Goal: Ask a question

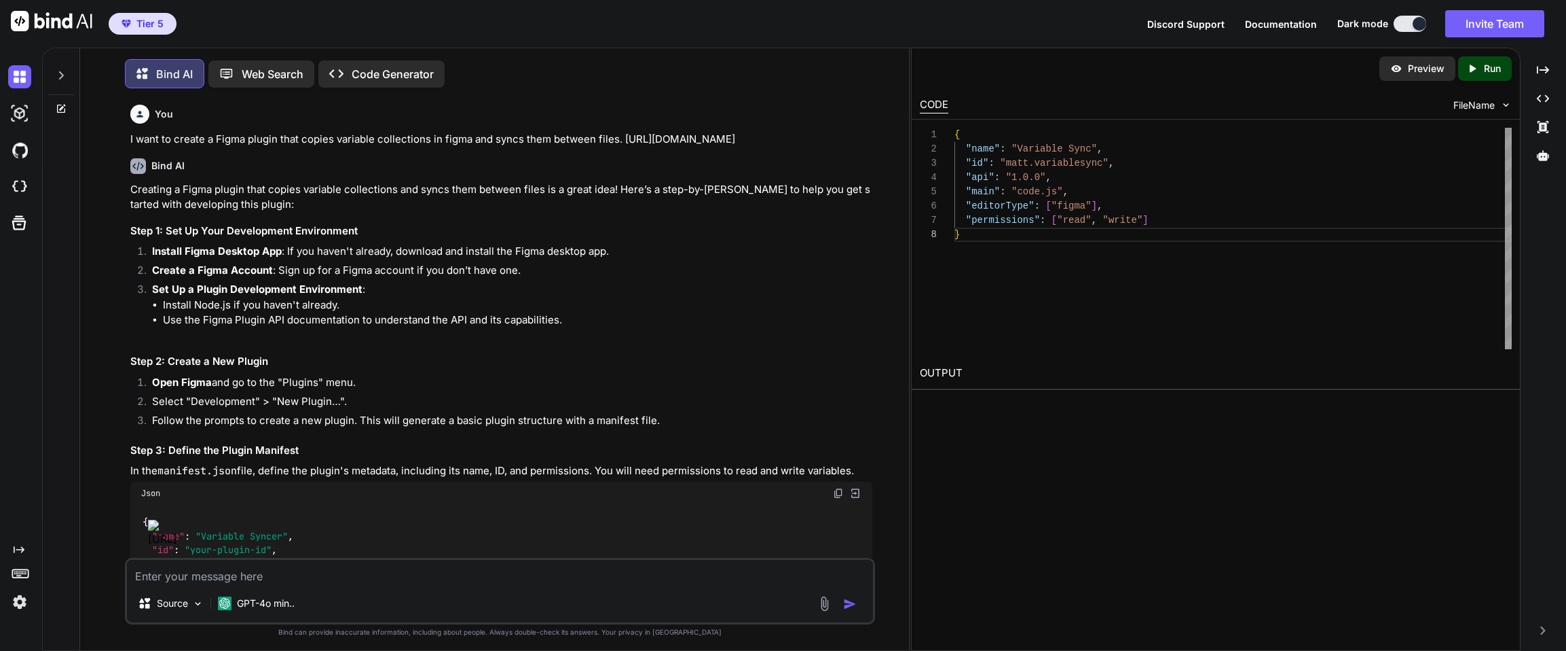
scroll to position [100, 0]
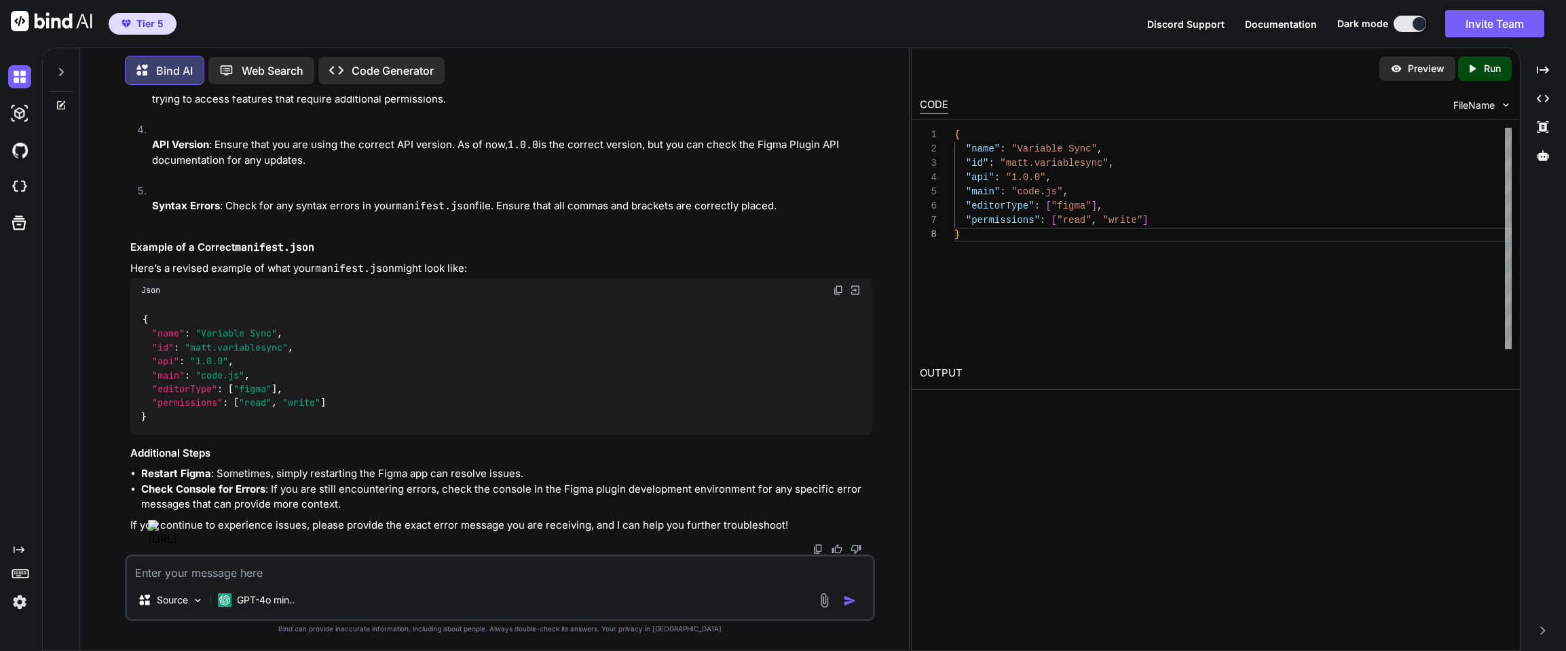
click at [275, 576] on textarea at bounding box center [500, 568] width 746 height 24
type textarea "I changed name to Variable Syncr. Please update all file accordingly"
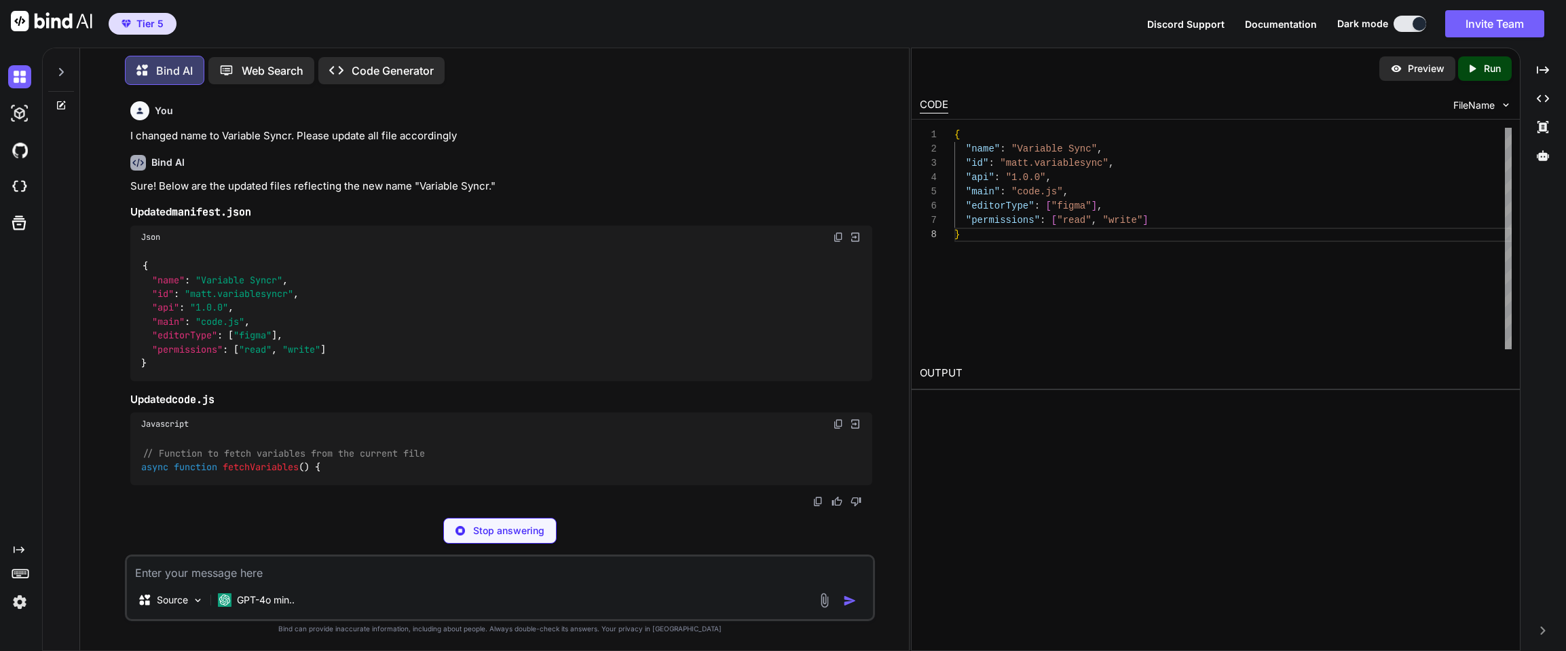
scroll to position [4272, 0]
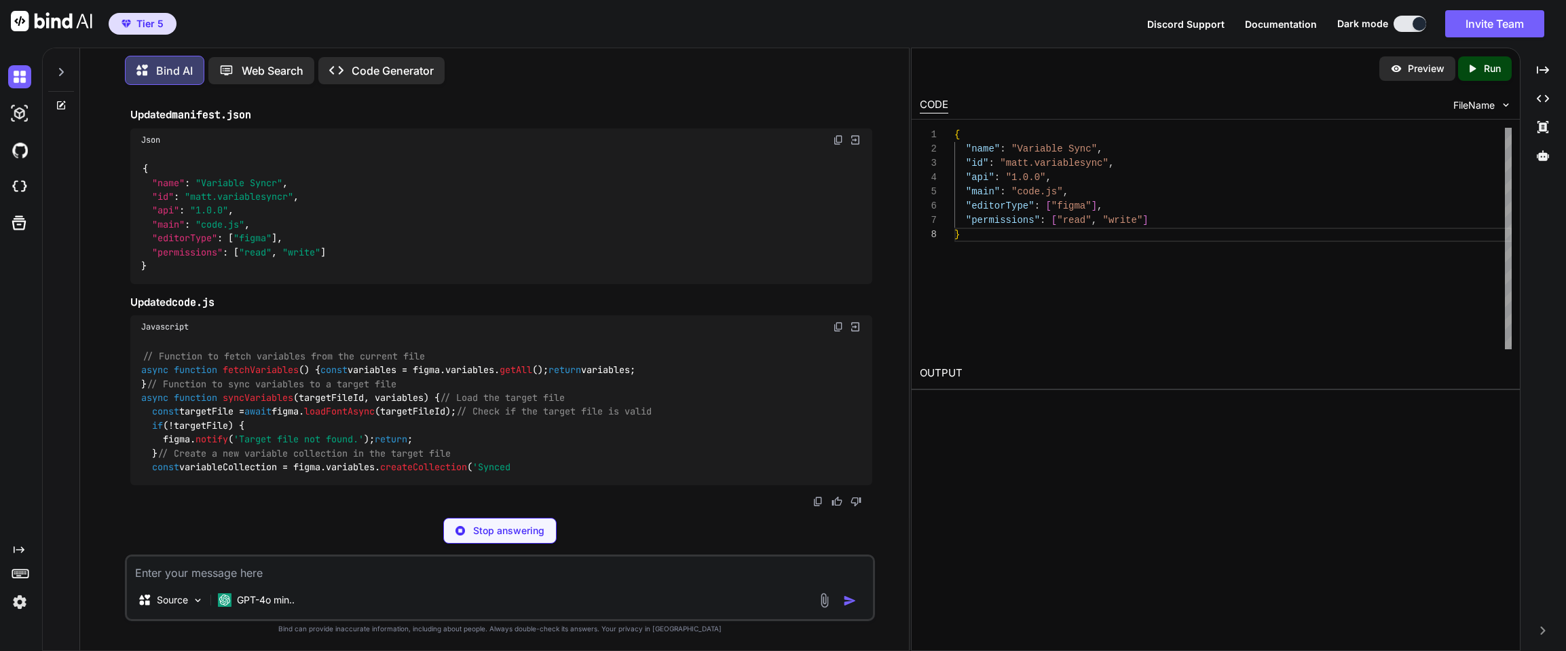
click at [839, 145] on img at bounding box center [838, 139] width 11 height 11
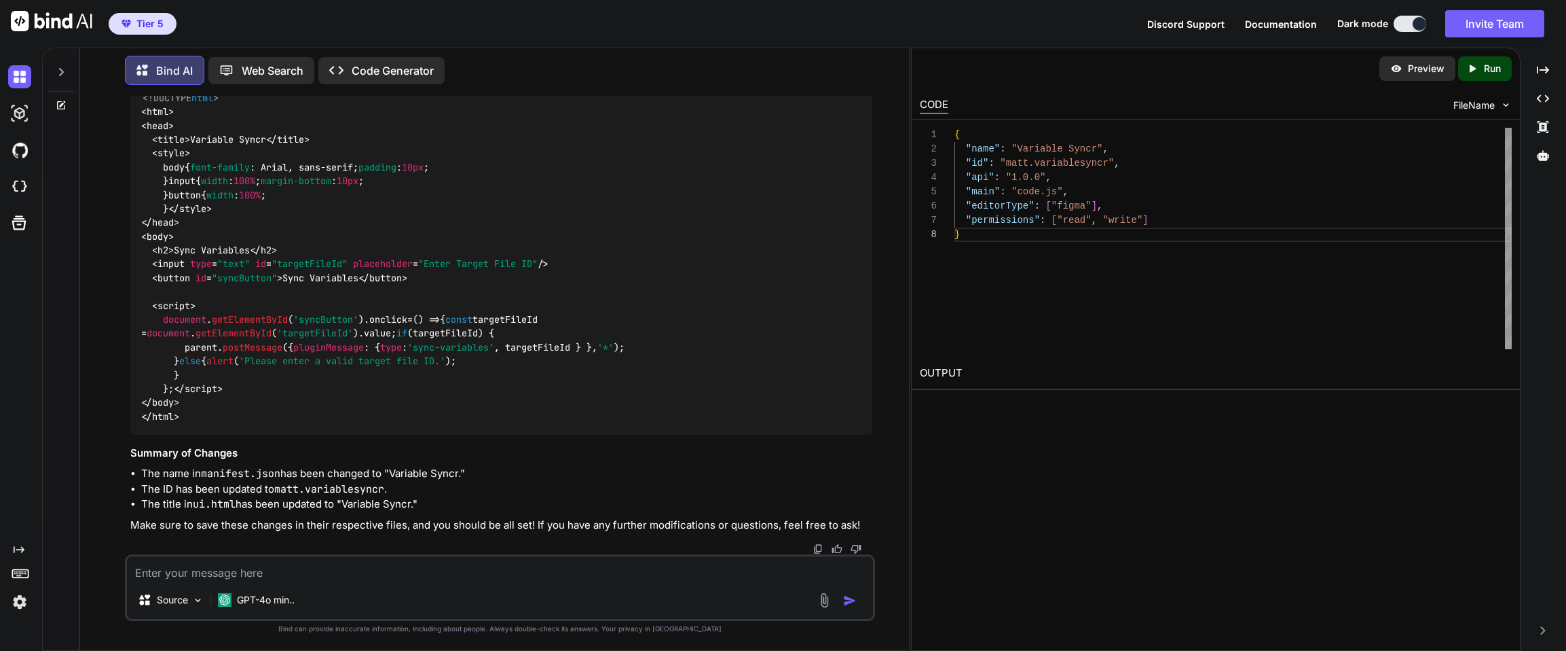
scroll to position [4573, 0]
click at [314, 578] on textarea at bounding box center [500, 568] width 746 height 24
click at [213, 572] on textarea "How can I creae this in Xcode" at bounding box center [500, 568] width 746 height 24
click at [373, 572] on textarea "How can I create this in Xcode" at bounding box center [500, 568] width 746 height 24
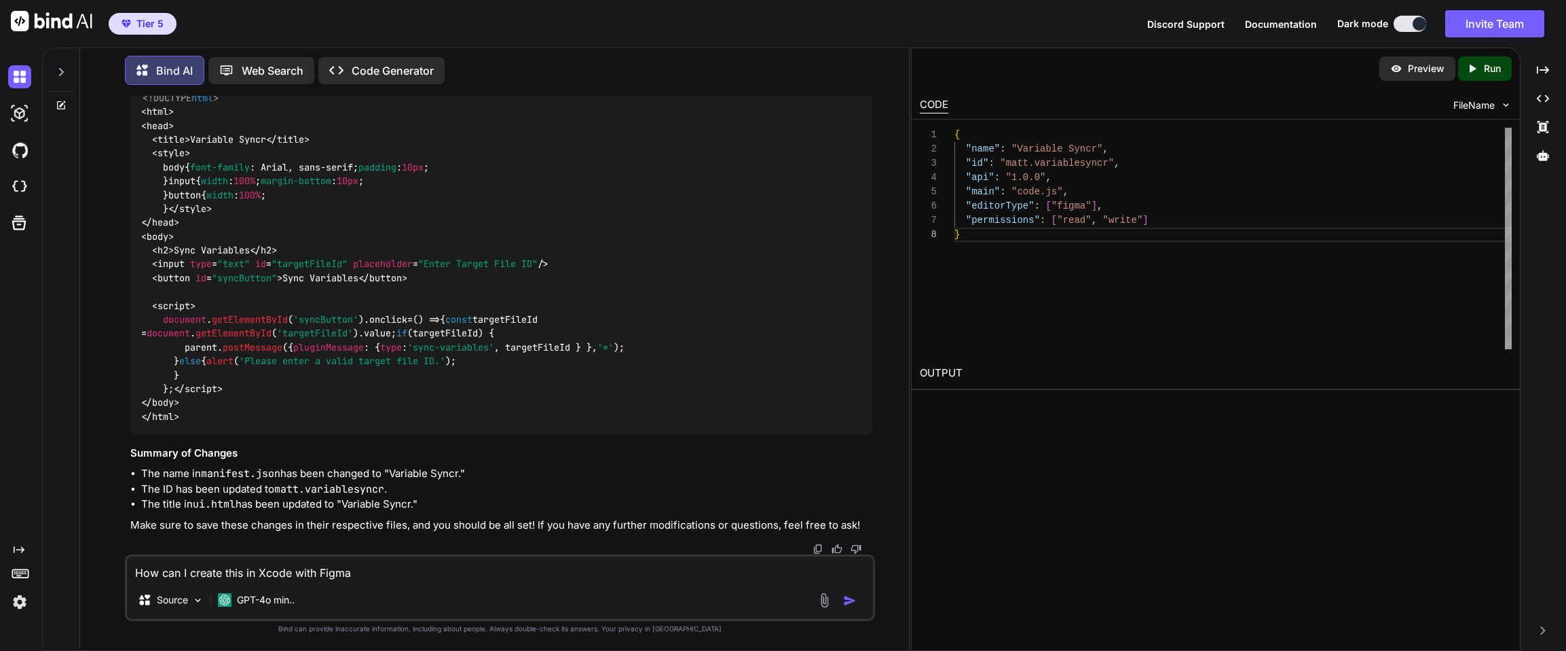
type textarea "How can I create this in Xcode with Figma?"
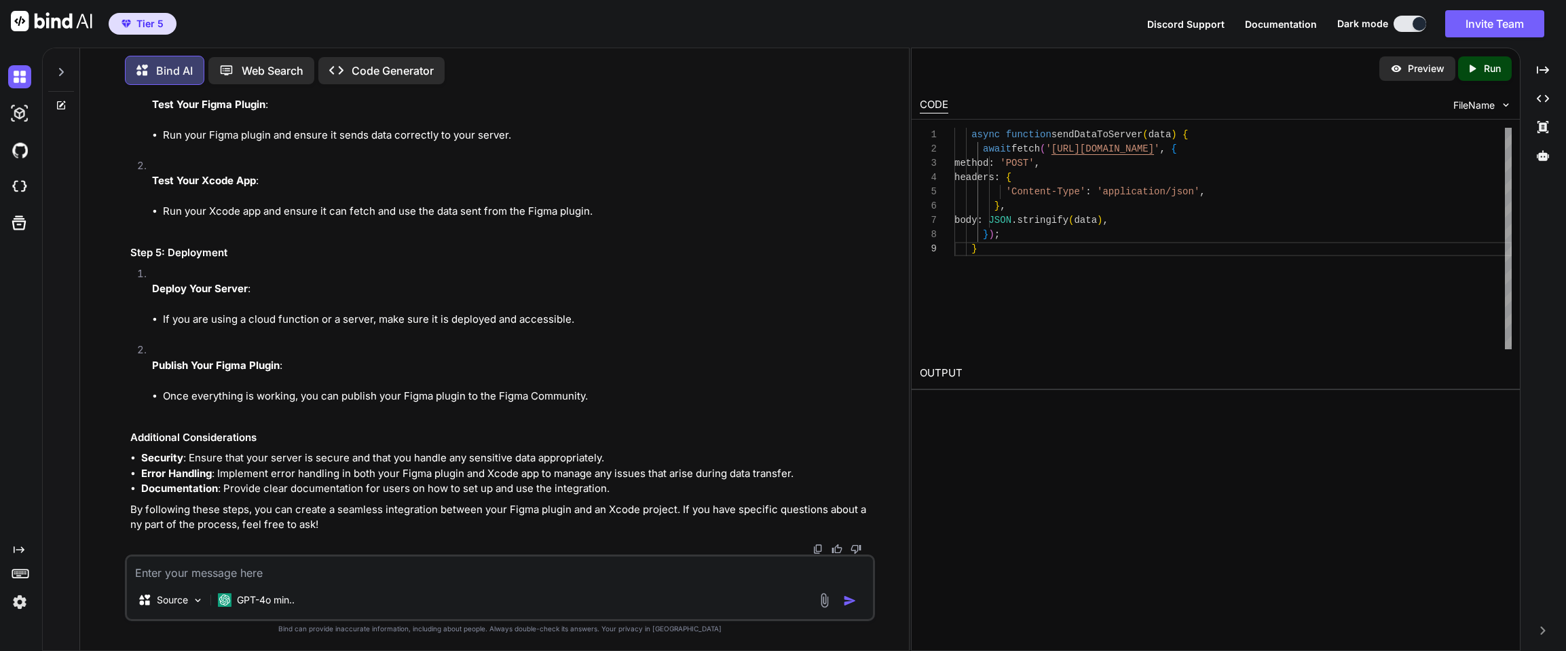
scroll to position [6333, 0]
click at [1421, 73] on p "Preview" at bounding box center [1426, 69] width 37 height 14
drag, startPoint x: 207, startPoint y: 414, endPoint x: 150, endPoint y: 268, distance: 156.7
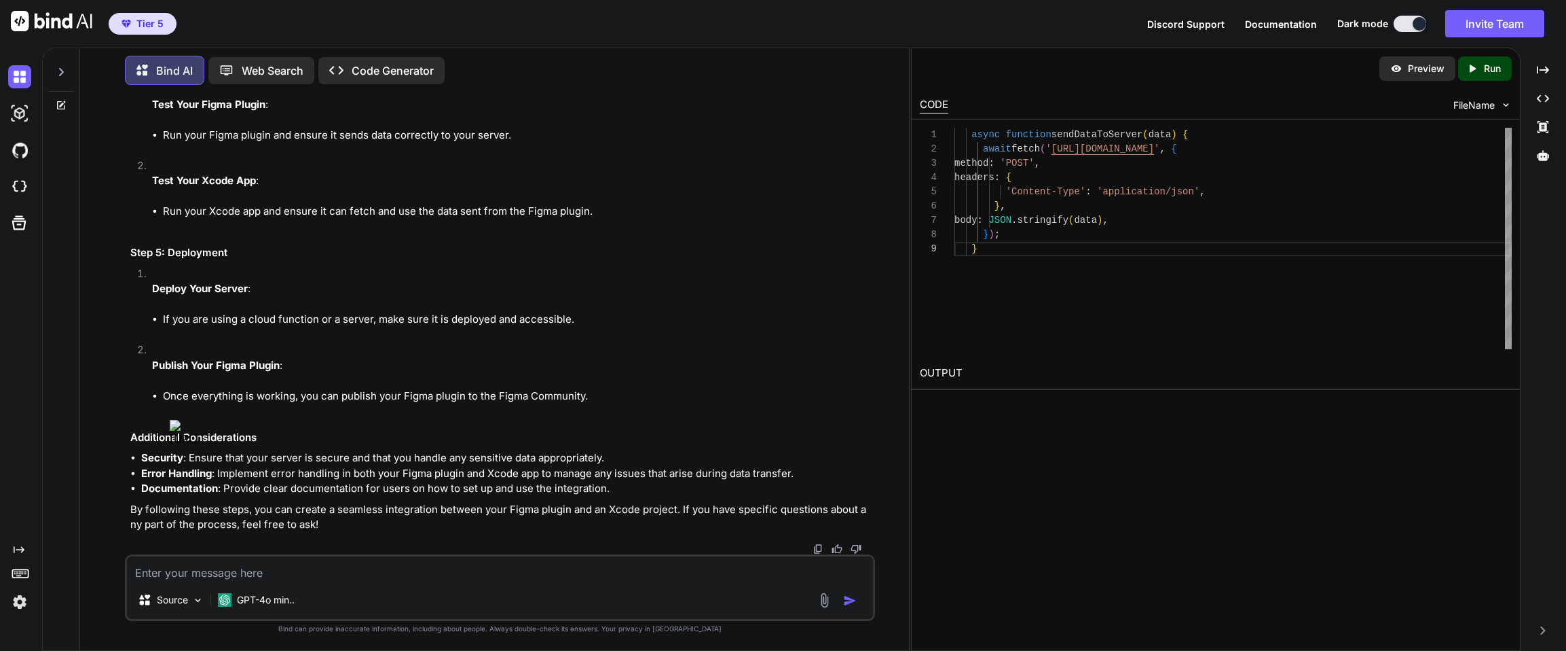
click at [424, 574] on textarea at bounding box center [500, 568] width 746 height 24
click at [822, 603] on img at bounding box center [825, 600] width 16 height 16
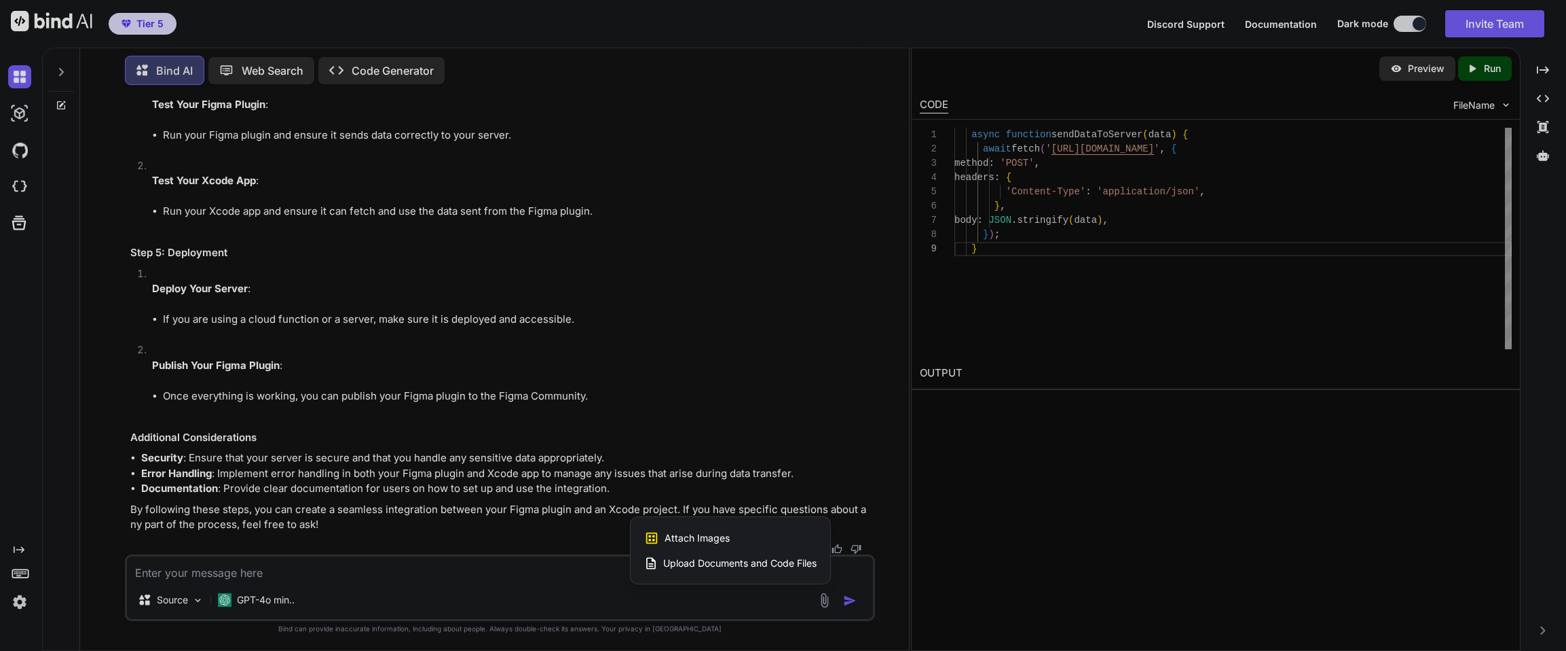
click at [776, 601] on div at bounding box center [783, 325] width 1566 height 651
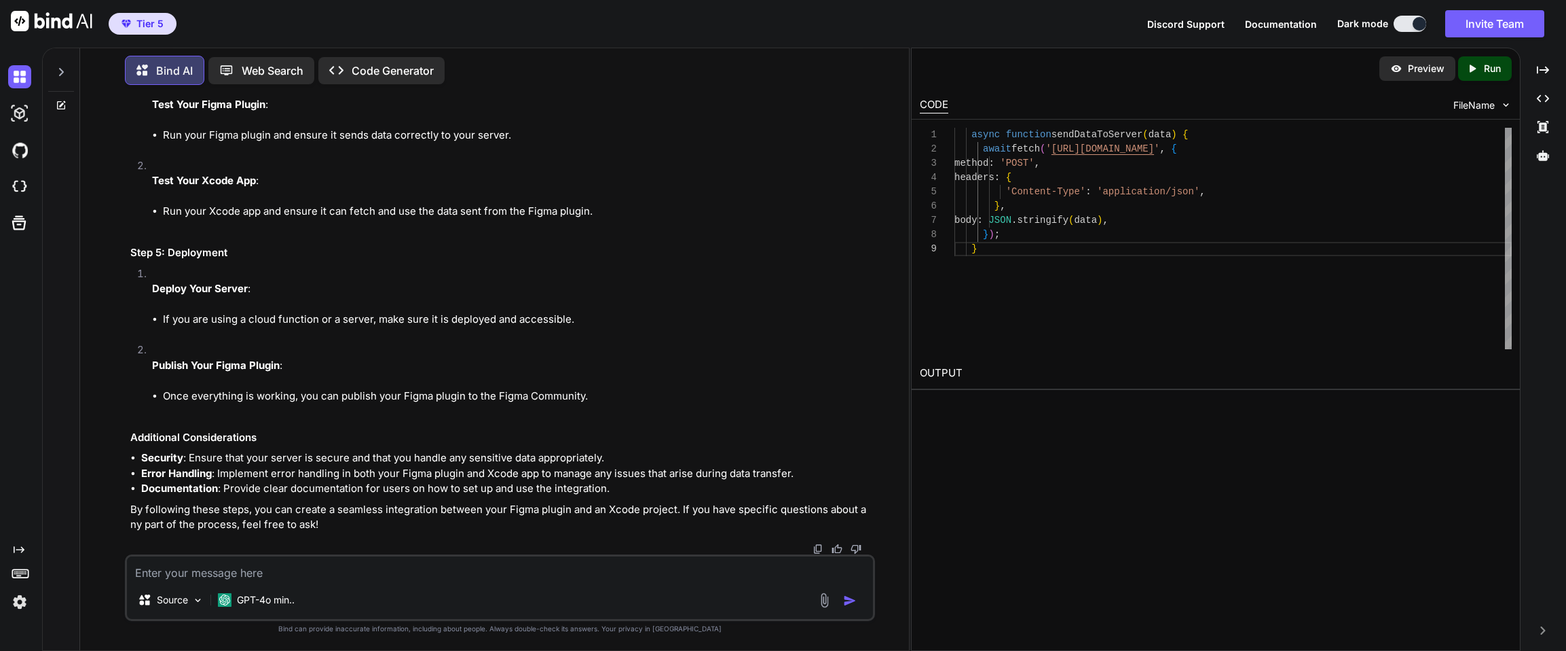
click at [826, 604] on img at bounding box center [825, 600] width 16 height 16
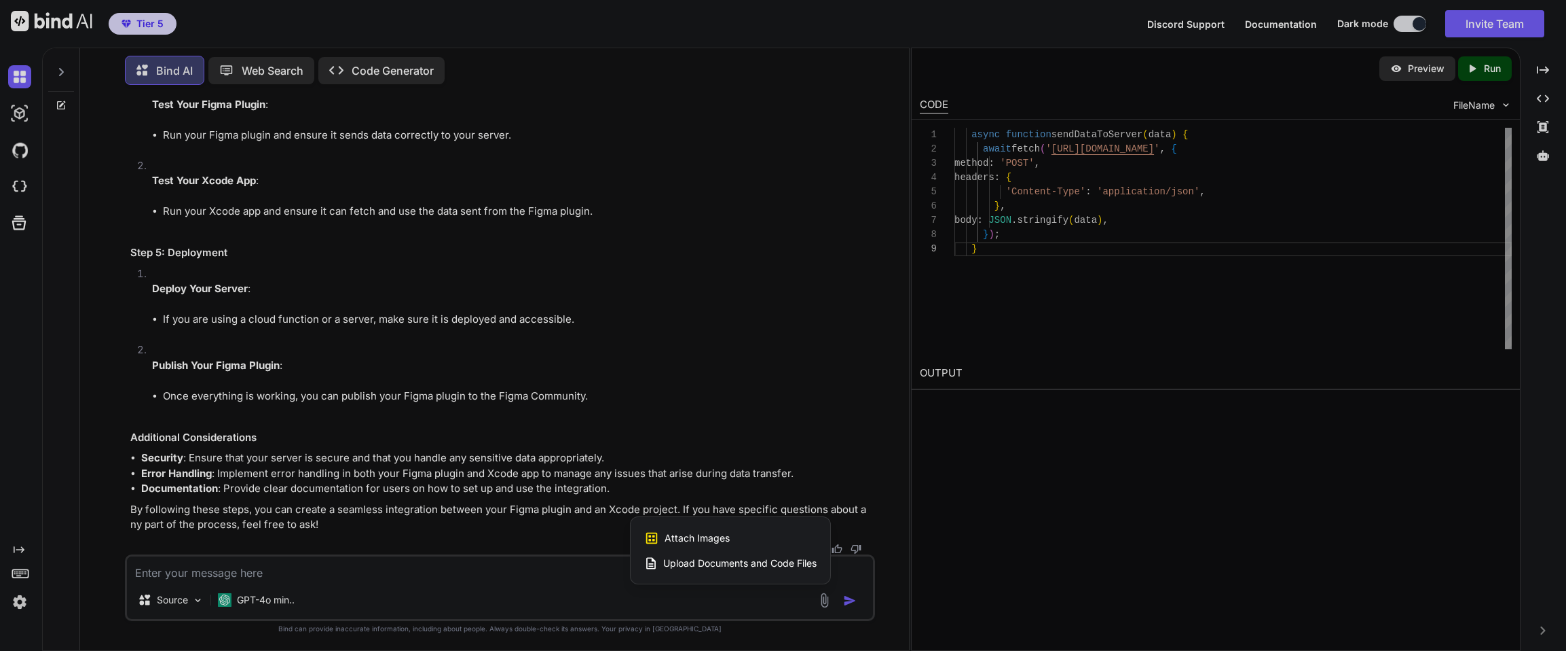
click at [747, 564] on span "Upload Documents and Code Files" at bounding box center [739, 563] width 153 height 14
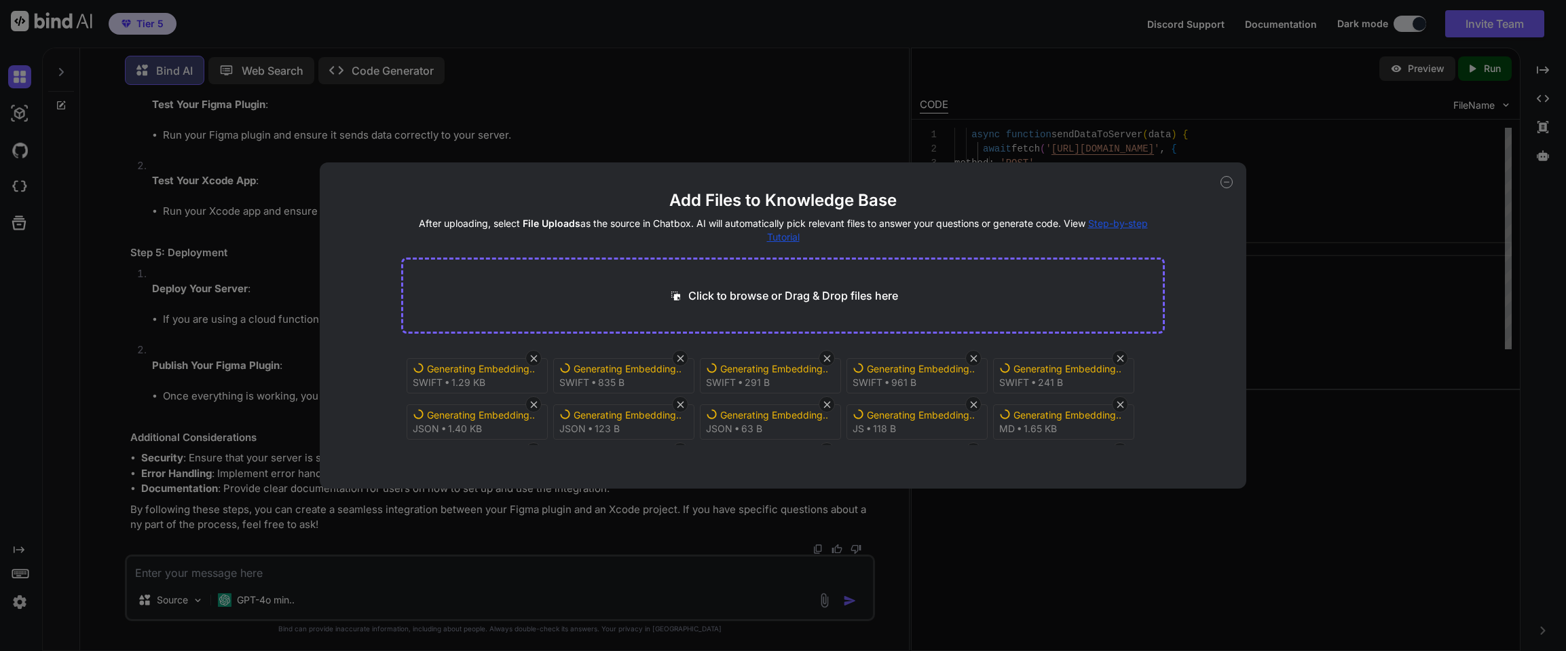
scroll to position [52, 0]
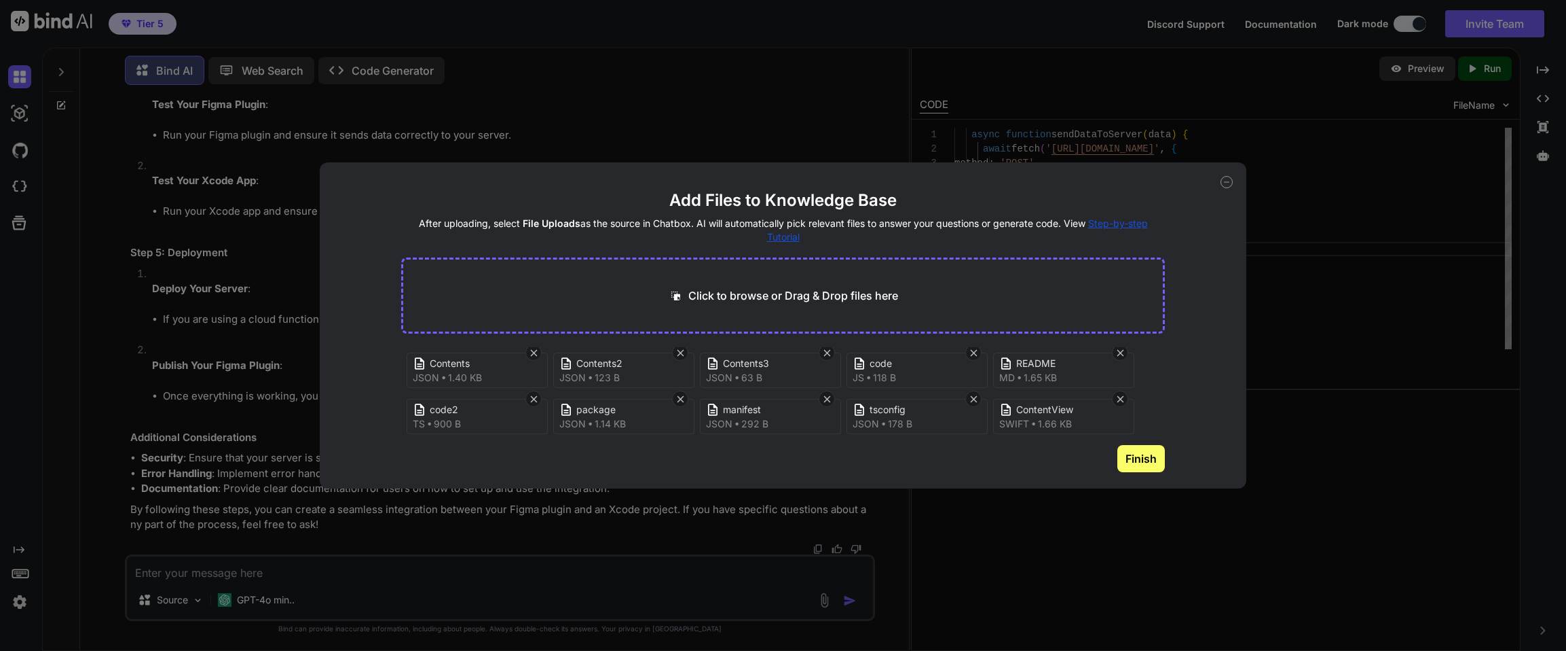
click at [1152, 455] on button "Finish" at bounding box center [1142, 458] width 48 height 27
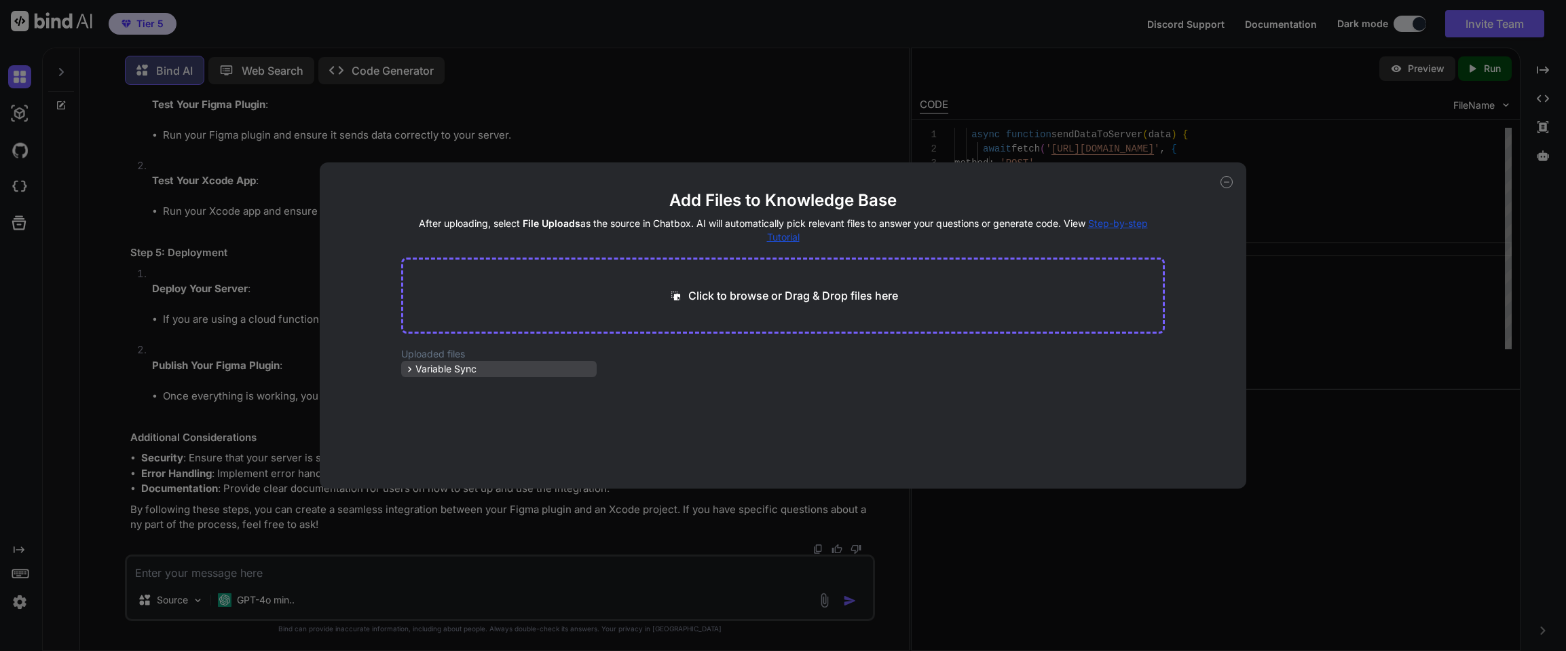
click at [410, 371] on icon at bounding box center [410, 369] width 12 height 12
click at [422, 388] on icon at bounding box center [422, 387] width 12 height 12
click at [1227, 183] on icon at bounding box center [1227, 182] width 12 height 12
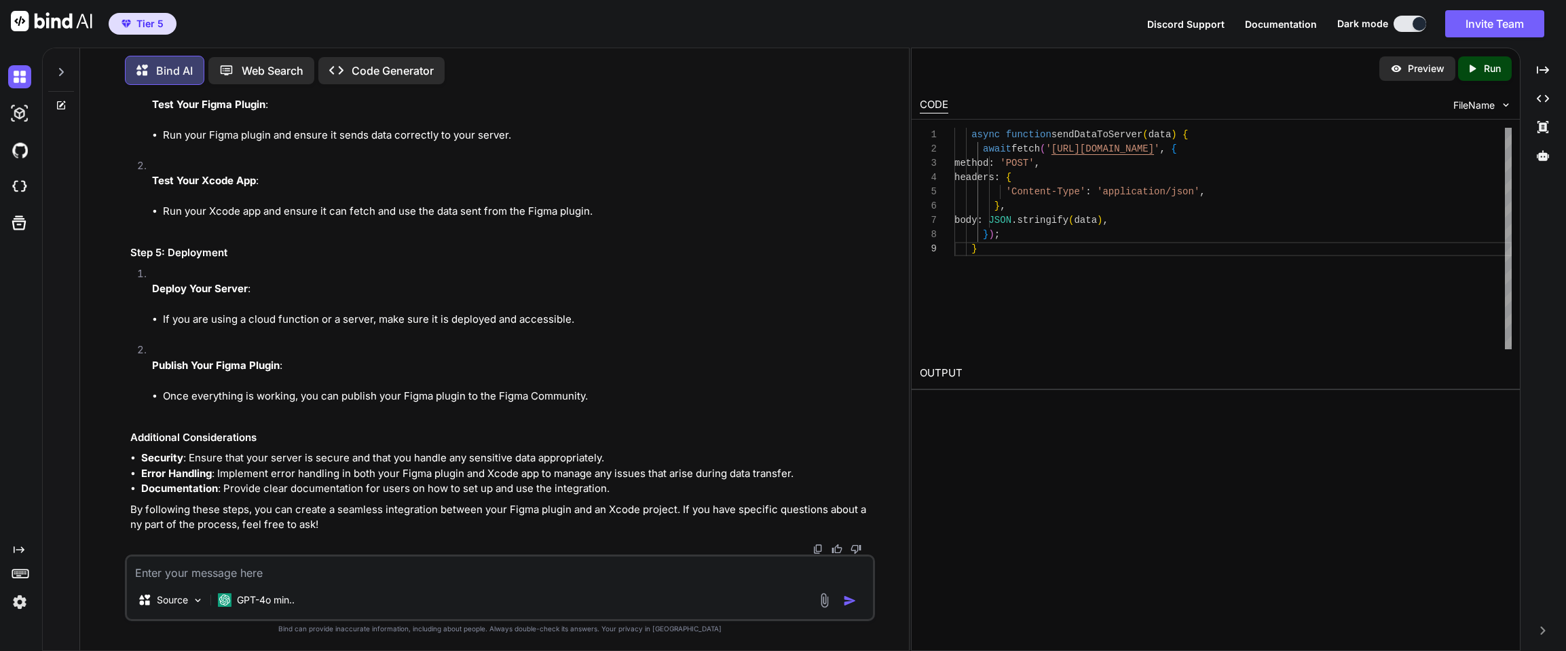
click at [394, 577] on textarea at bounding box center [500, 568] width 746 height 24
click at [18, 233] on div at bounding box center [19, 223] width 22 height 22
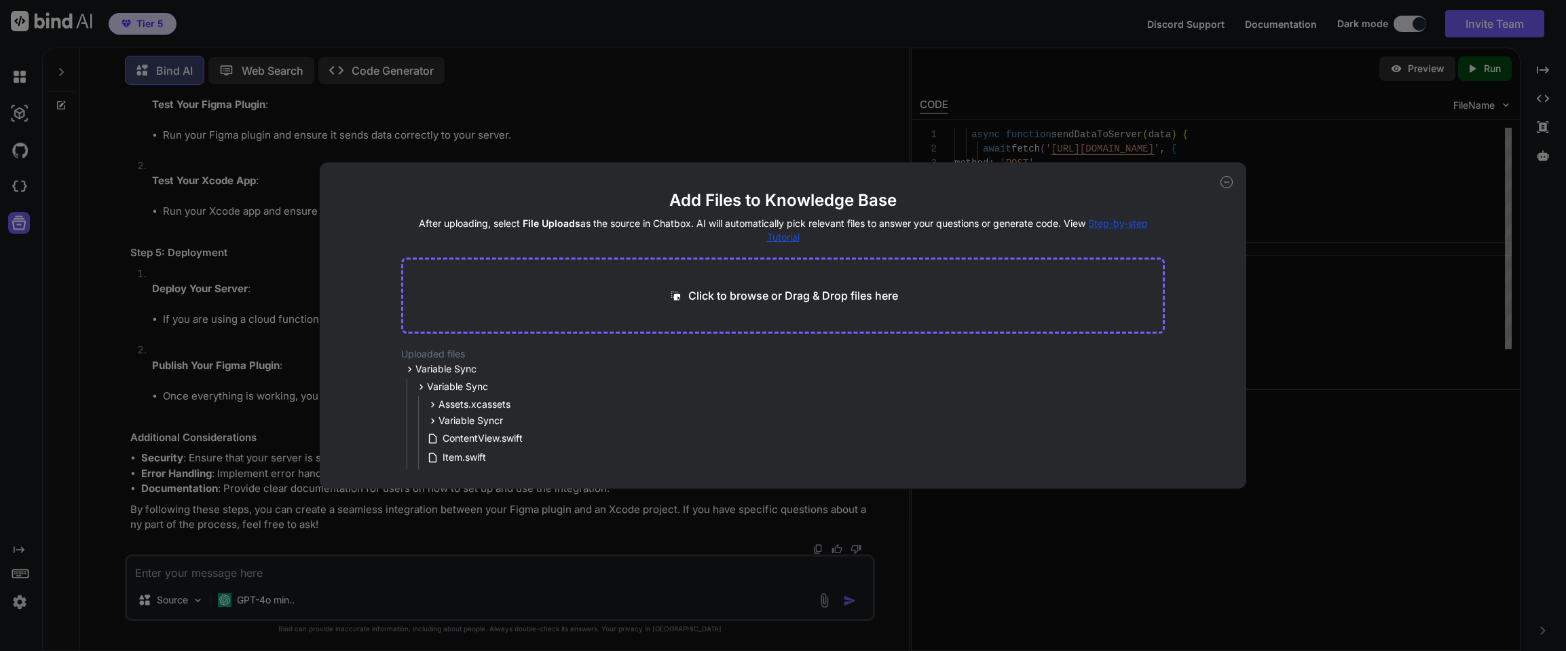
click at [1228, 184] on icon at bounding box center [1227, 182] width 12 height 12
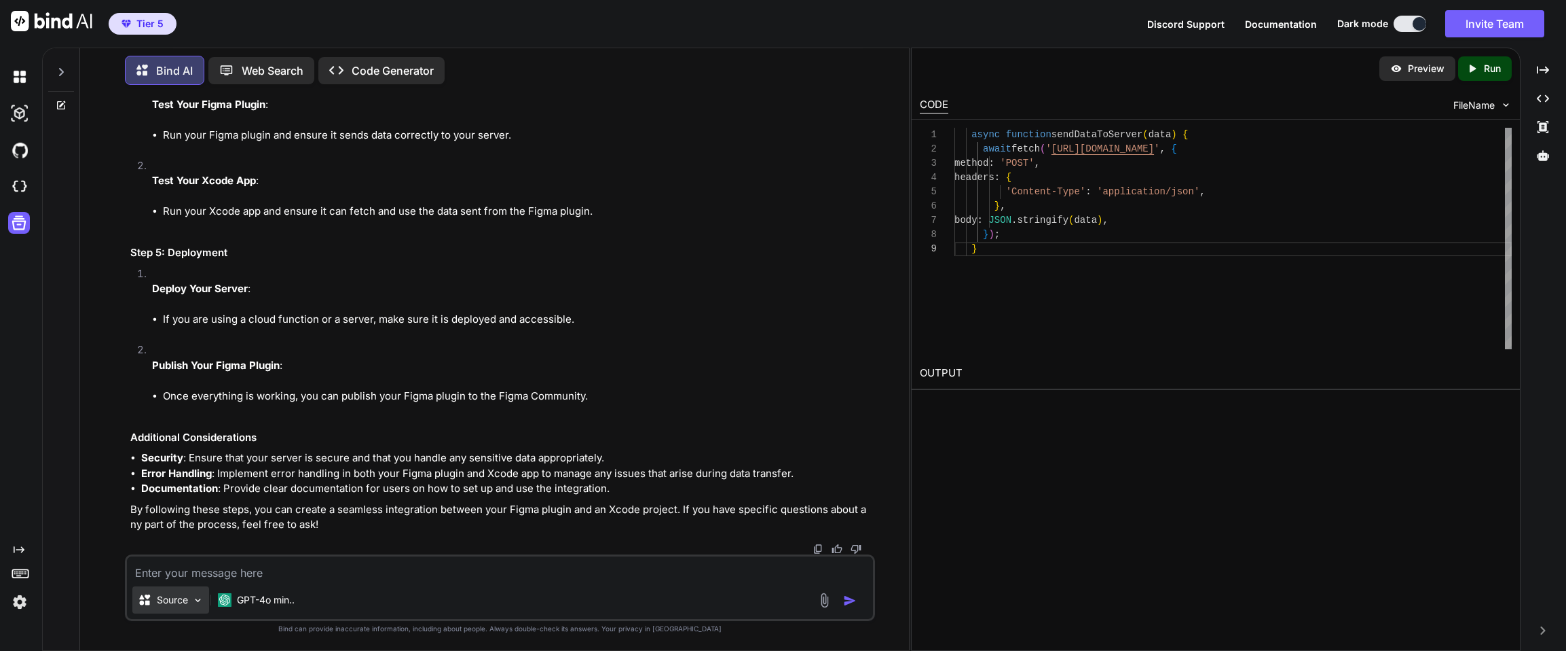
click at [196, 602] on img at bounding box center [198, 600] width 12 height 12
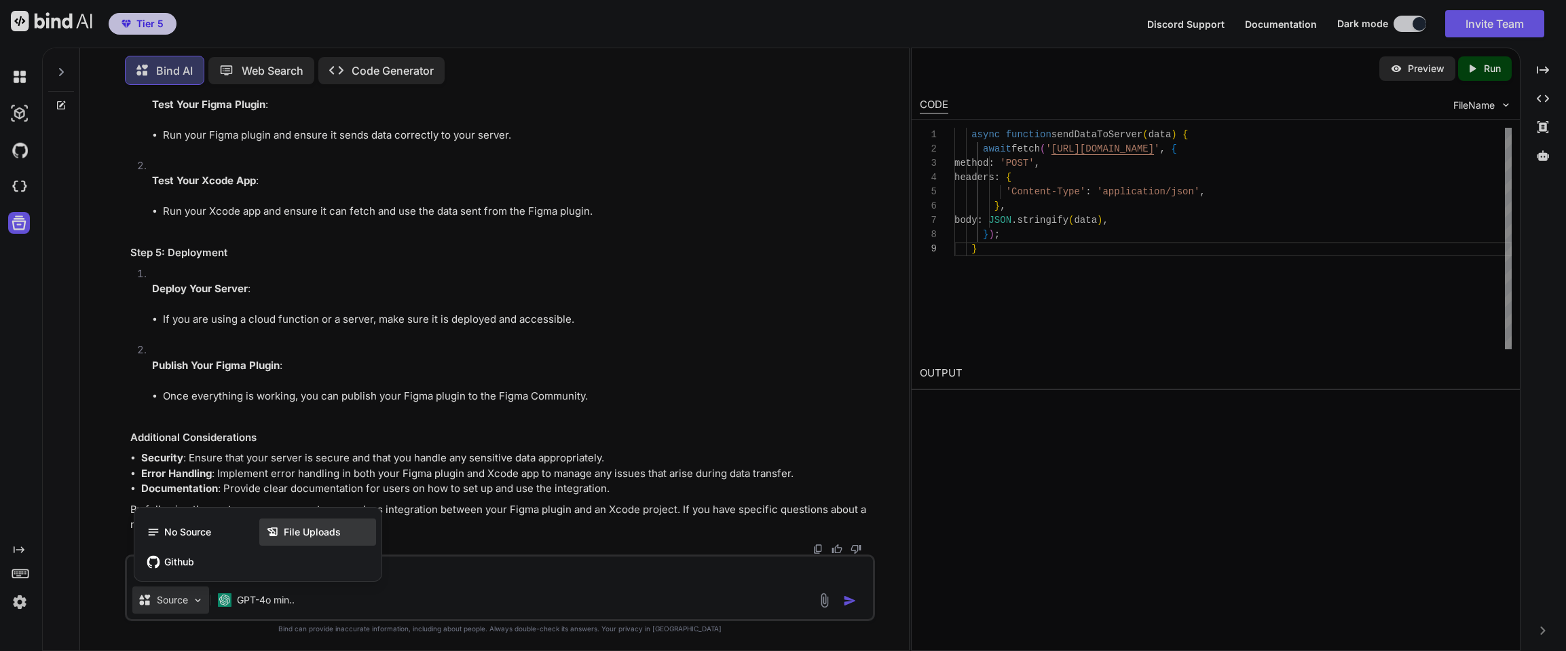
click at [291, 533] on span "File Uploads" at bounding box center [312, 532] width 57 height 14
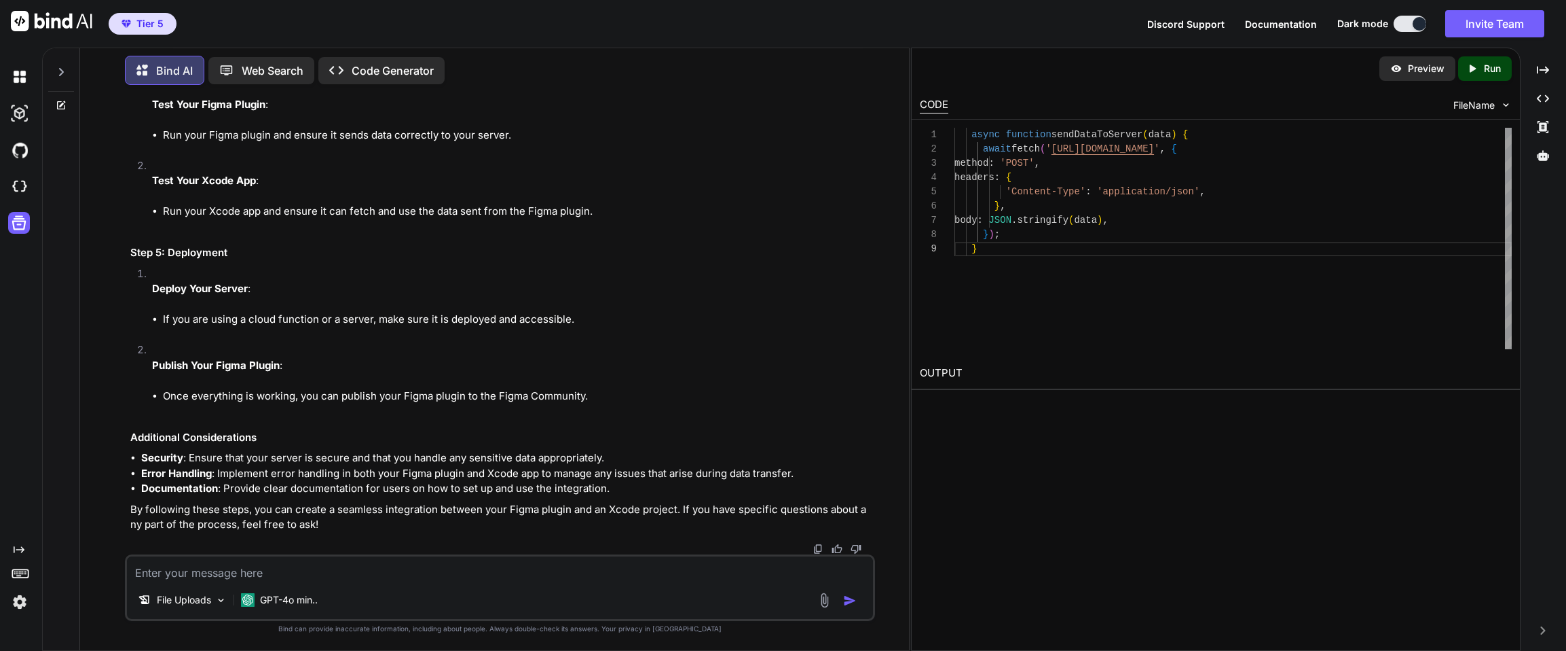
click at [222, 582] on div "File Uploads GPT-4o min.." at bounding box center [500, 587] width 750 height 67
click at [214, 568] on textarea at bounding box center [500, 568] width 746 height 24
type textarea "Where do I upload code? What files need to be adjusted?"
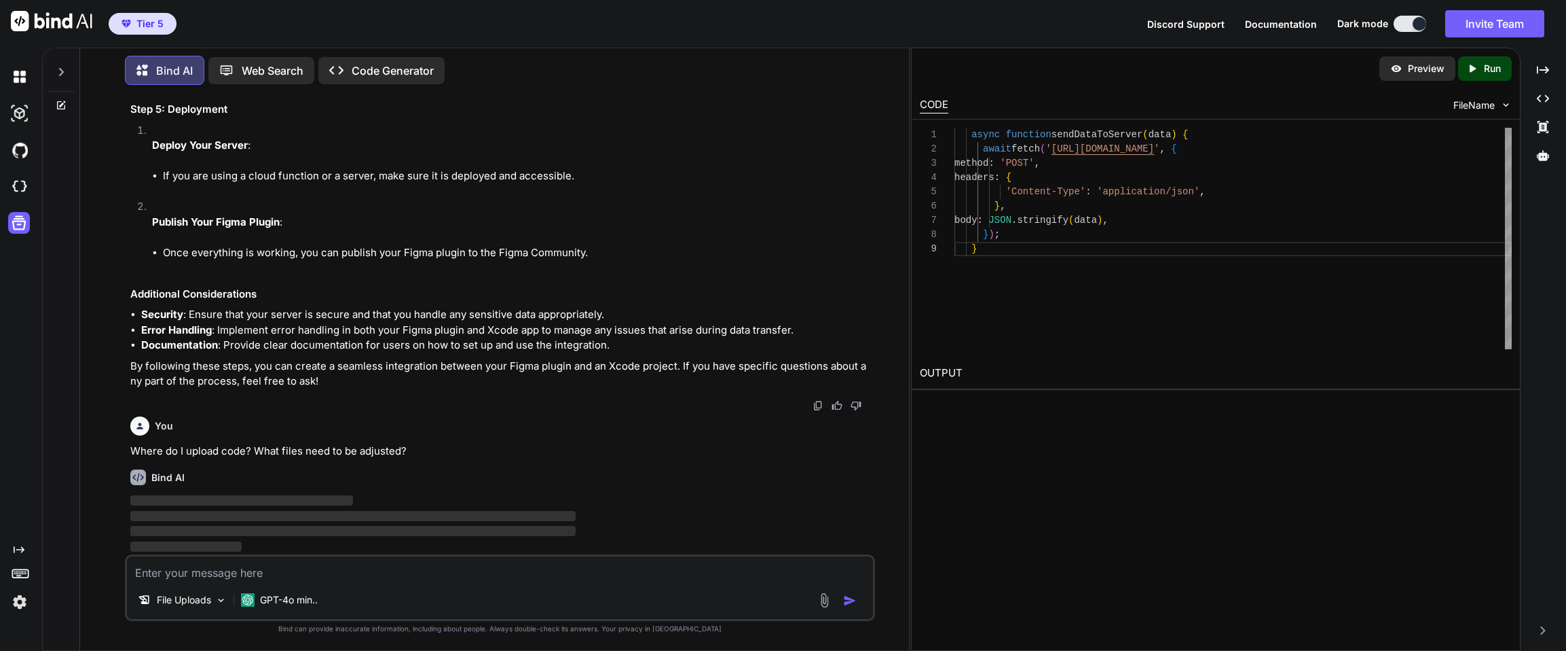
scroll to position [7381, 0]
click at [282, 570] on textarea at bounding box center [500, 568] width 746 height 24
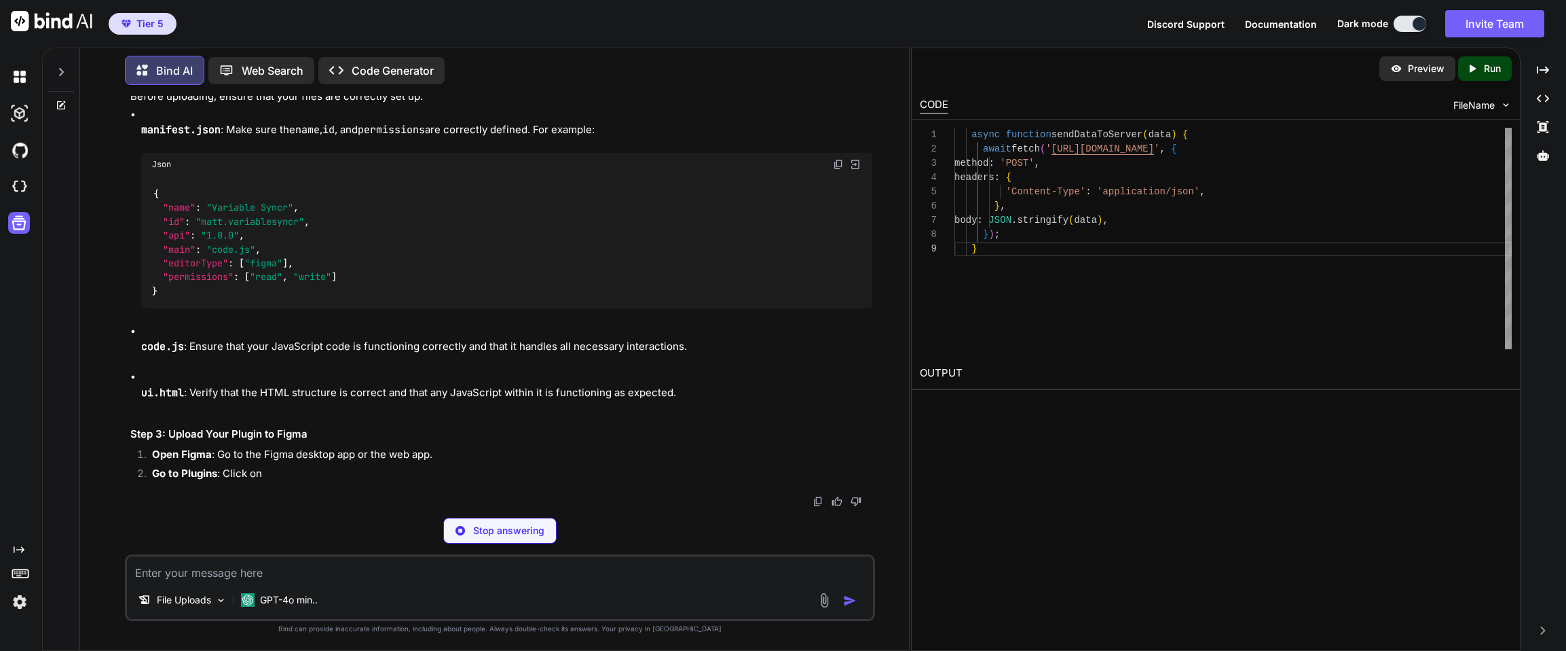
scroll to position [7875, 0]
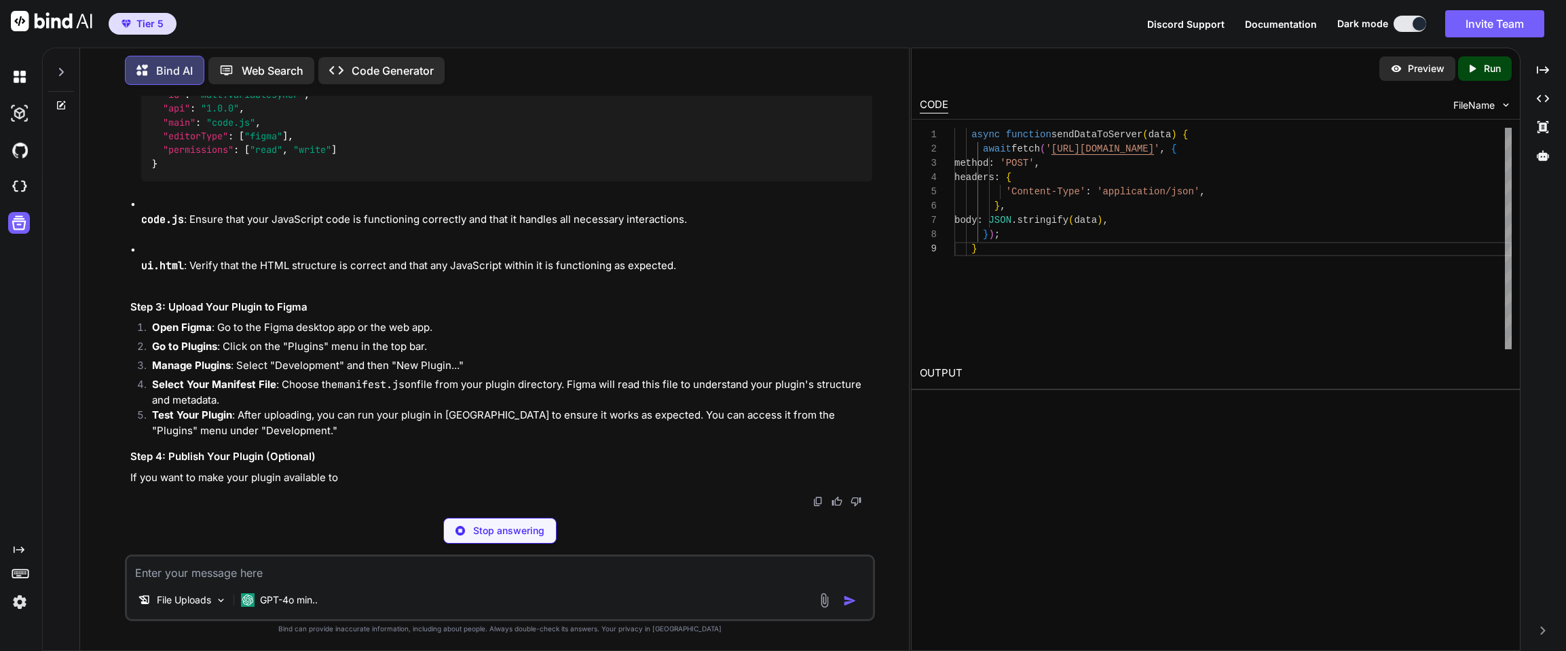
click at [839, 43] on img at bounding box center [838, 37] width 11 height 11
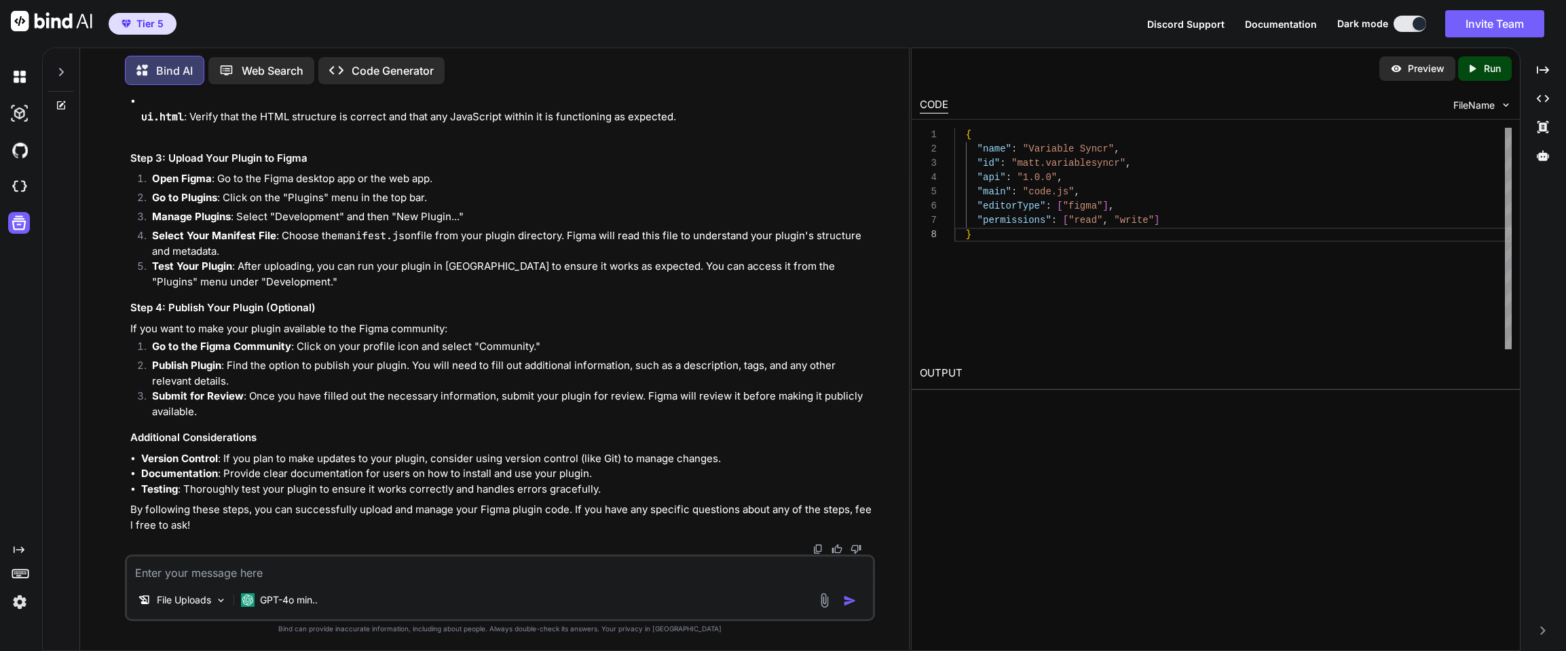
scroll to position [100, 0]
click at [394, 568] on textarea at bounding box center [500, 568] width 746 height 24
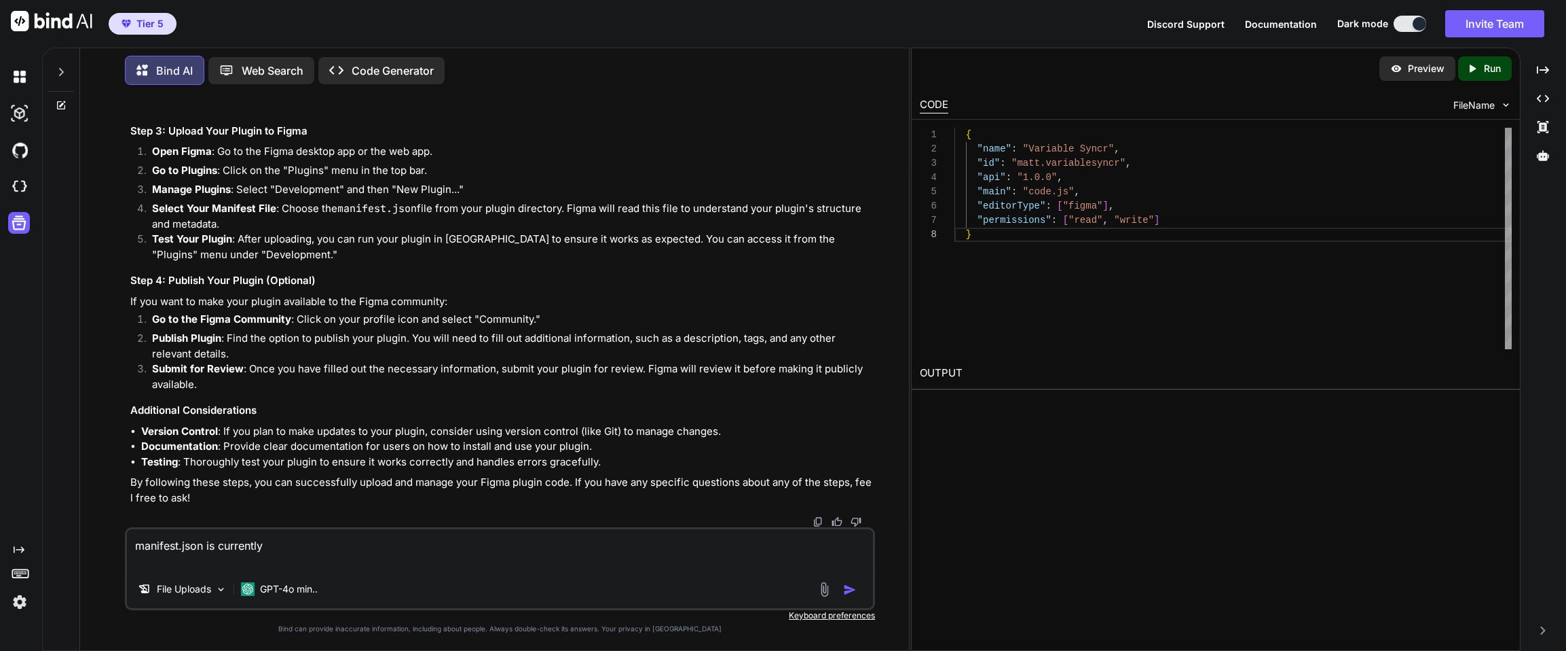
paste textarea "{ "name": "Variable Syncr", "id": "1558135067222451830", "api": "1.0.0", "main"…"
type textarea "manifest.json is currently { "name": "Variable Syncr", "id": "15581350672224518…"
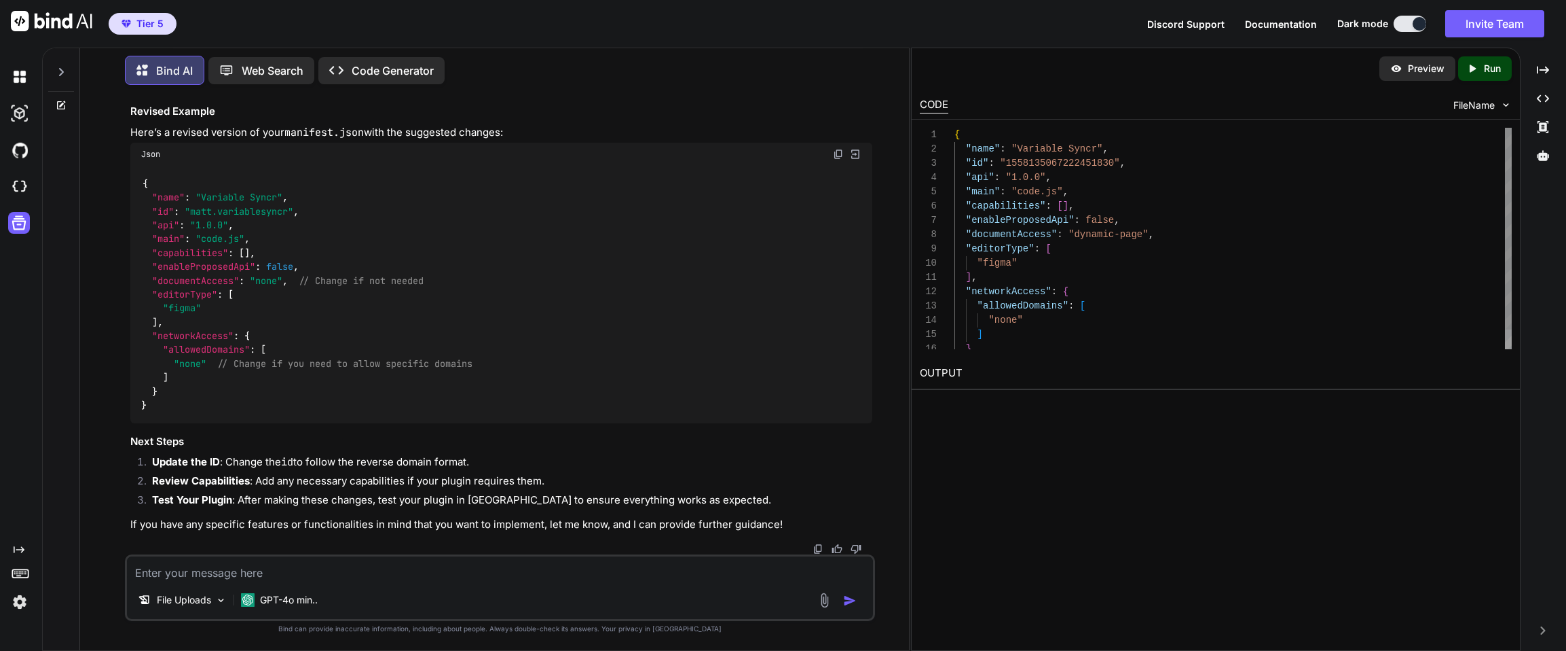
scroll to position [9352, 0]
click at [837, 160] on img at bounding box center [838, 154] width 11 height 11
click at [838, 155] on img at bounding box center [838, 154] width 11 height 11
click at [336, 577] on textarea at bounding box center [500, 568] width 746 height 24
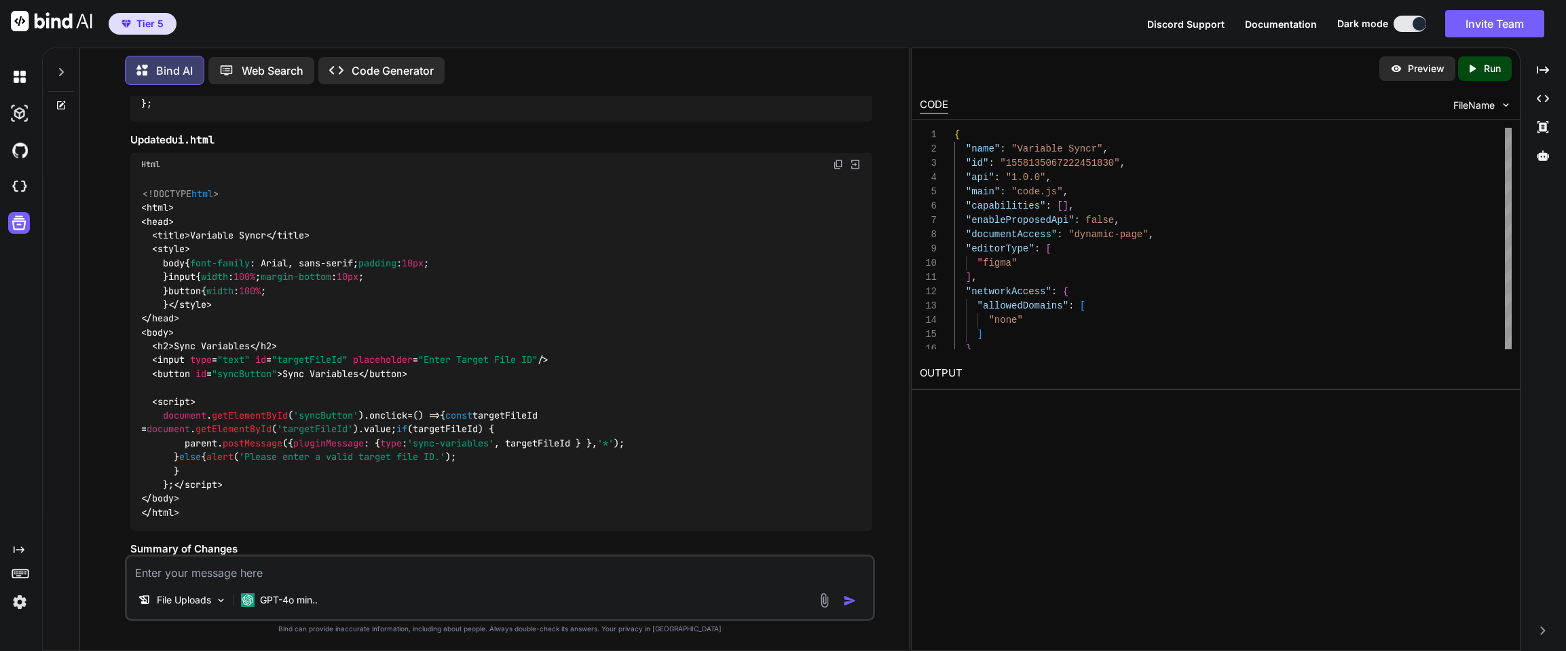
scroll to position [4286, 0]
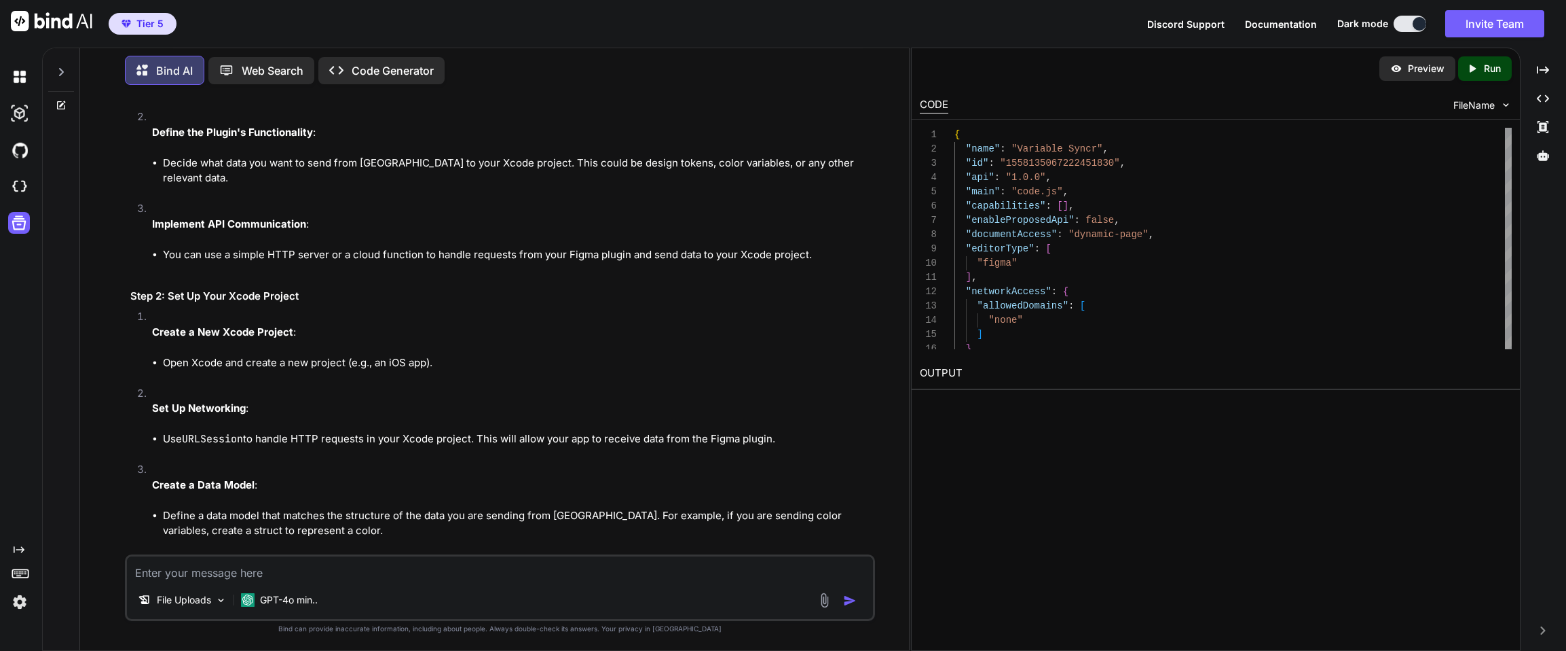
scroll to position [5065, 0]
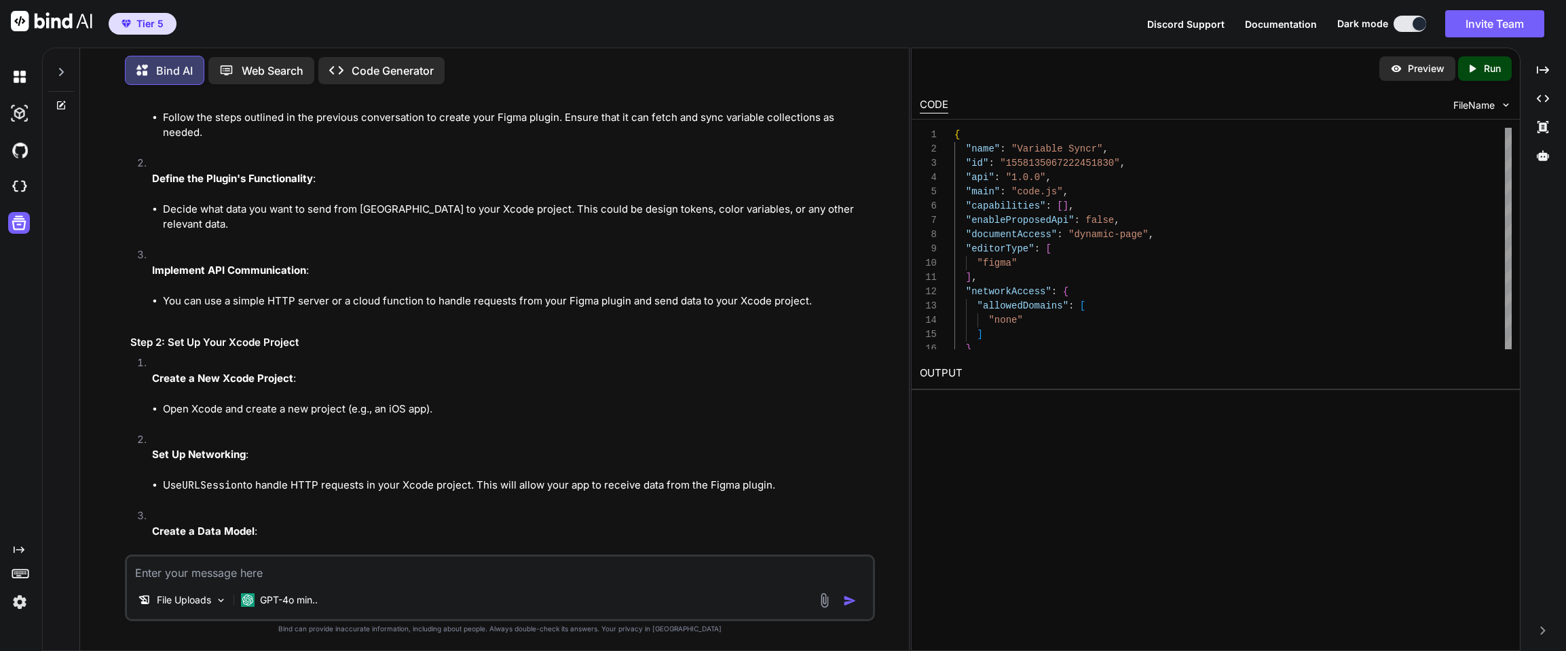
click at [296, 578] on textarea at bounding box center [500, 568] width 746 height 24
paste textarea "Expected double-quoted property name in JSON at position 180 (line 8 column 30)"
type textarea "I get error: Expected double-quoted property name in JSON at position 180 (line…"
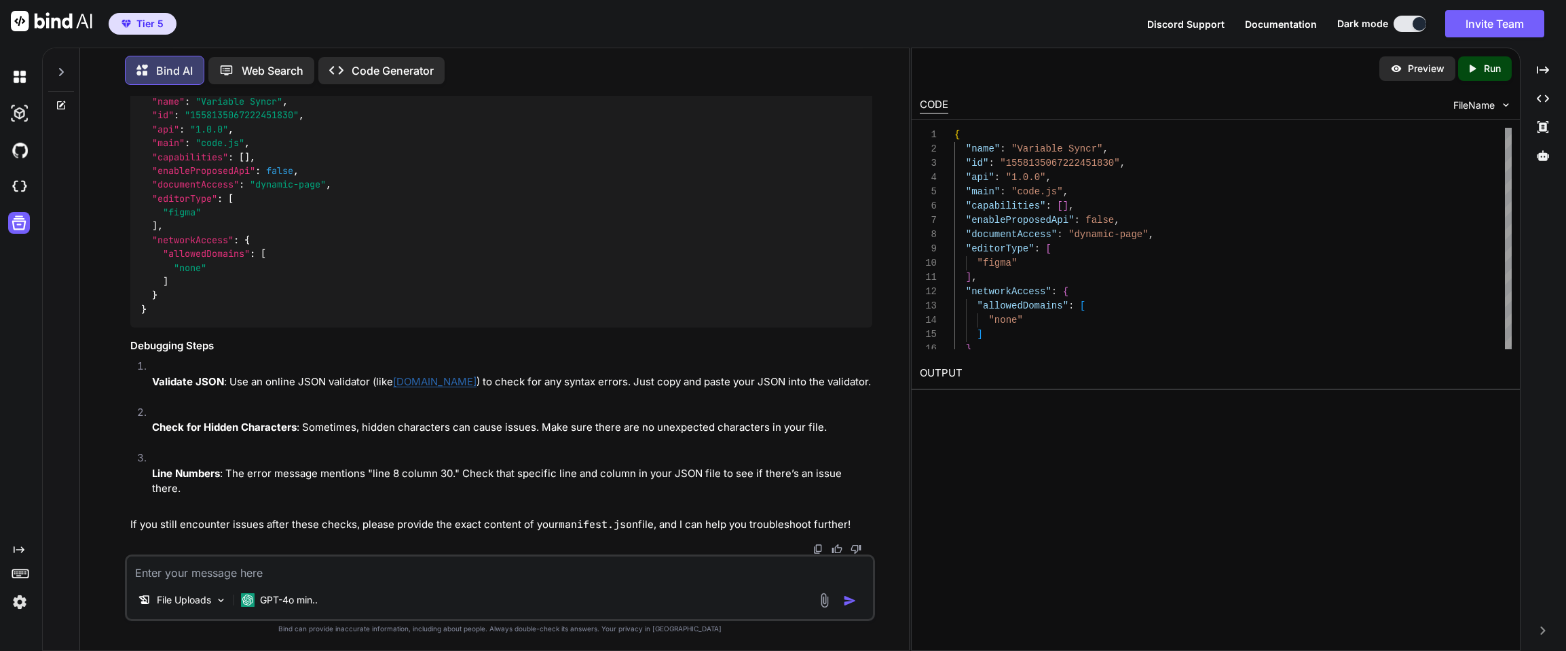
scroll to position [10246, 0]
click at [839, 64] on img at bounding box center [838, 58] width 11 height 11
click at [202, 573] on textarea at bounding box center [500, 568] width 746 height 24
paste textarea "figma.showUI(__html__, { width: 240, height: 120 });"
type textarea "figma.showUI(__html__, { width: 240, height: 120 }); Says this is not defined"
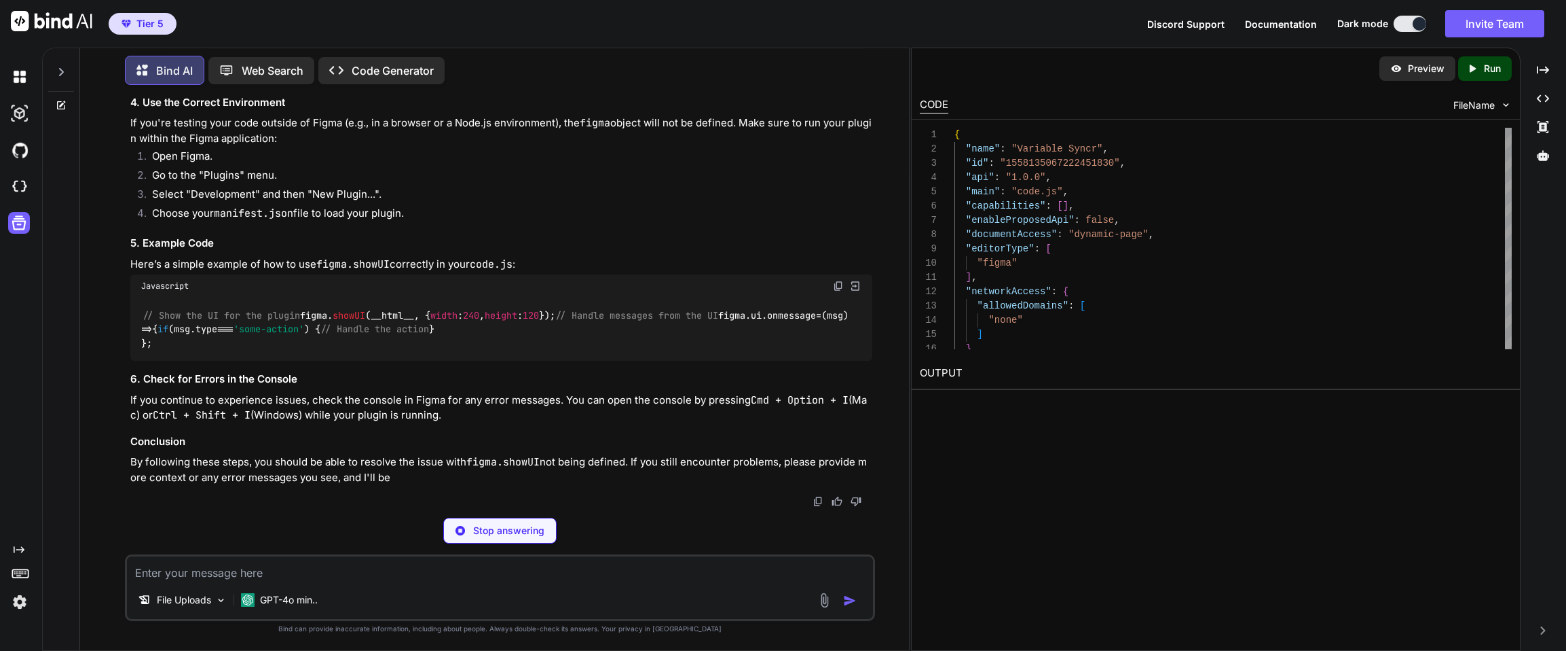
scroll to position [100, 0]
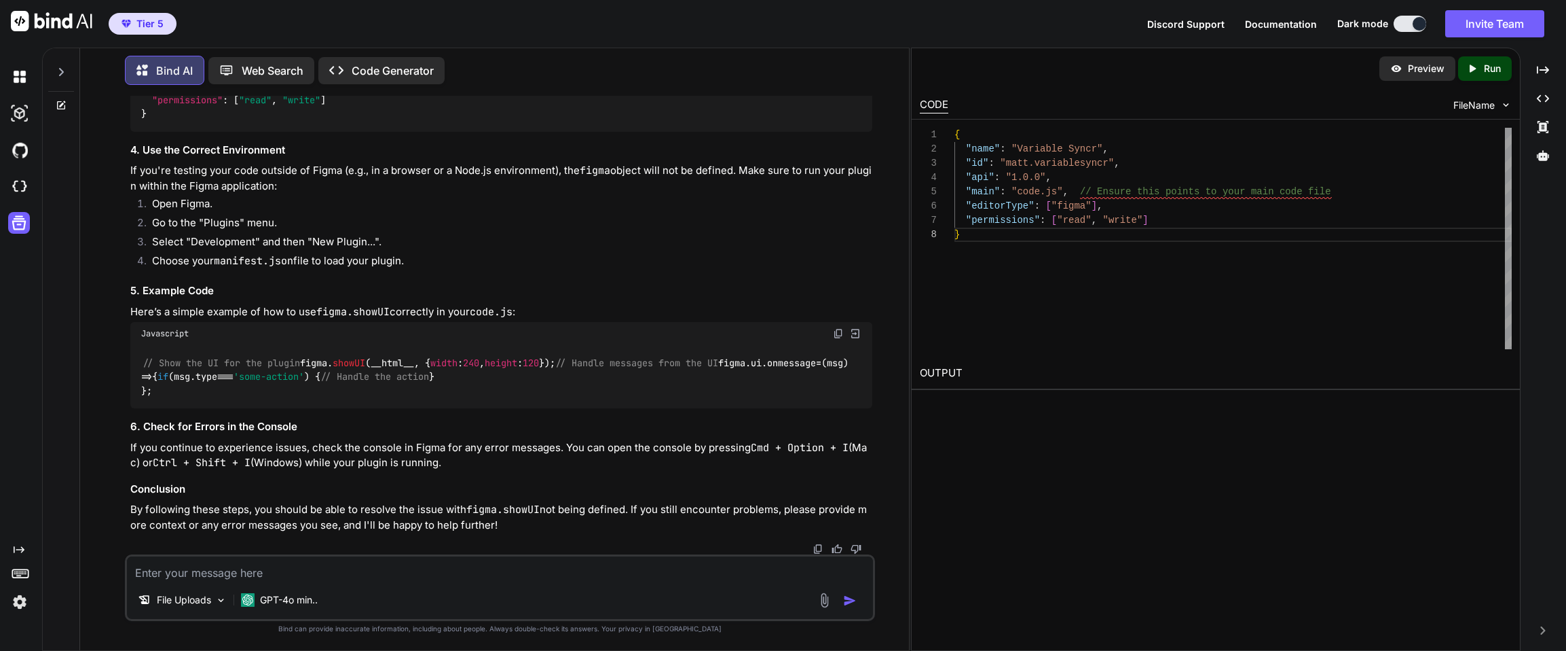
click at [840, 328] on img at bounding box center [838, 333] width 11 height 11
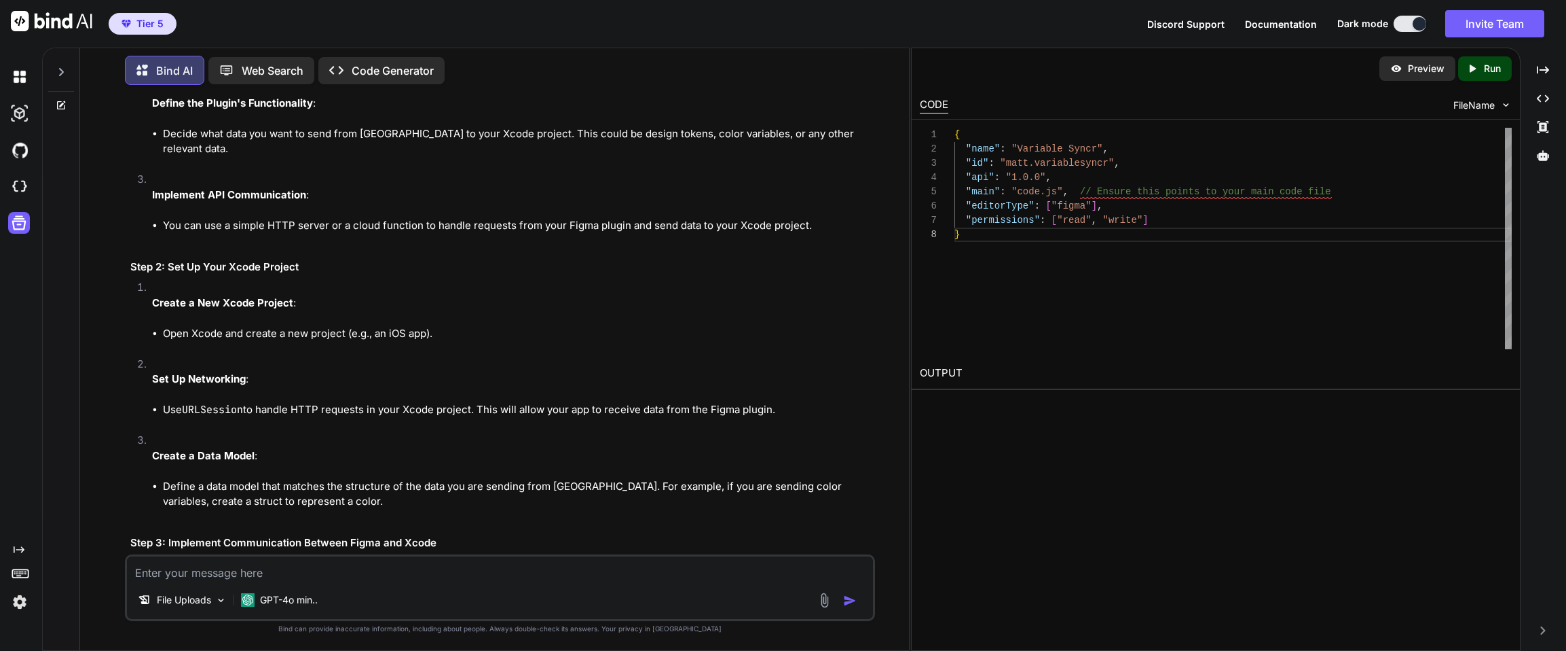
scroll to position [5134, 0]
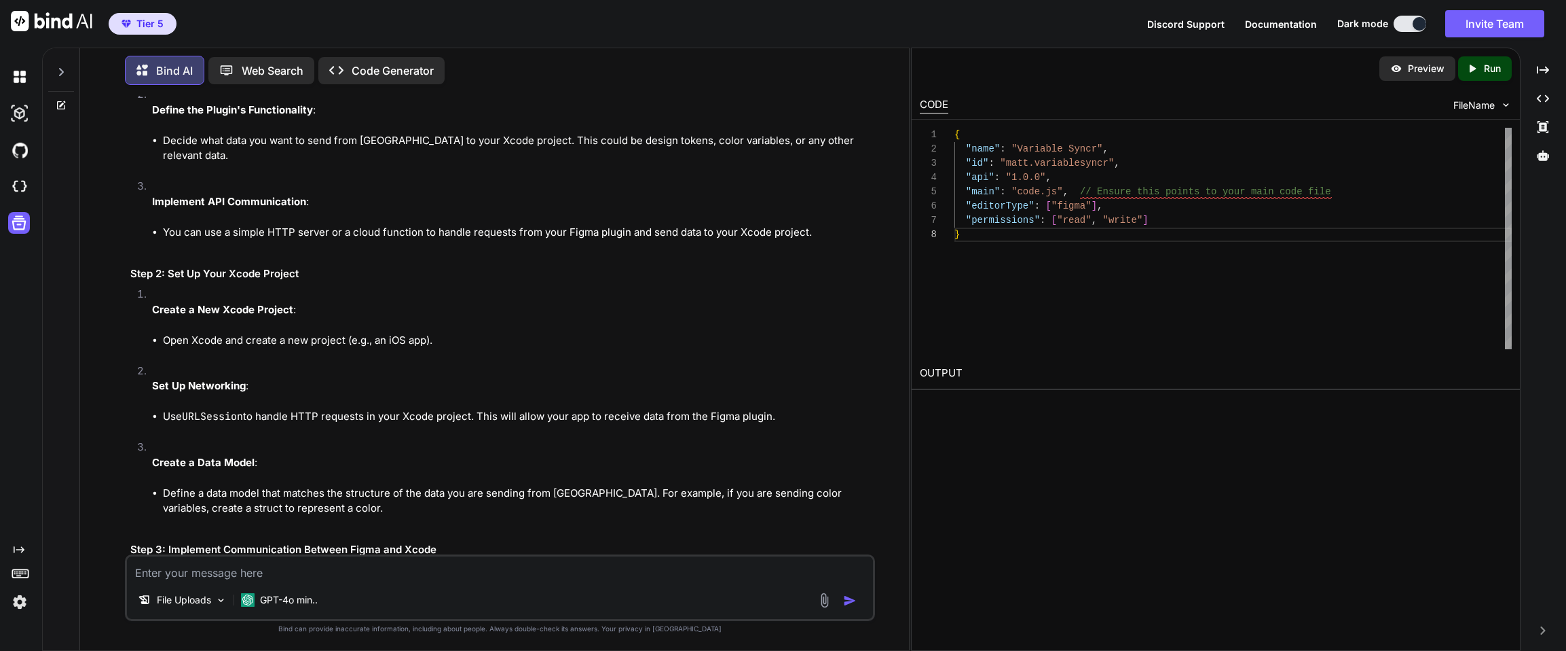
click at [365, 567] on textarea at bounding box center [500, 568] width 746 height 24
type textarea "'__html__' is not defined"
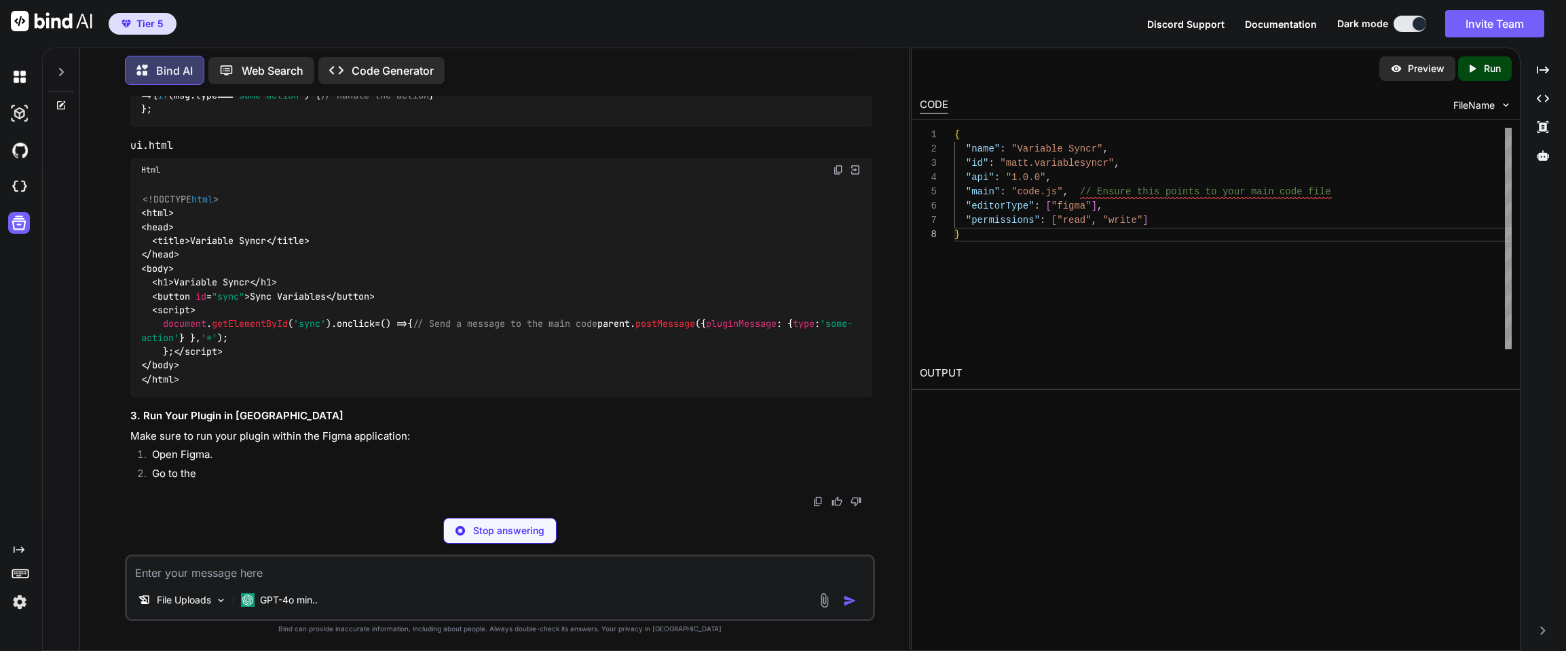
scroll to position [12131, 0]
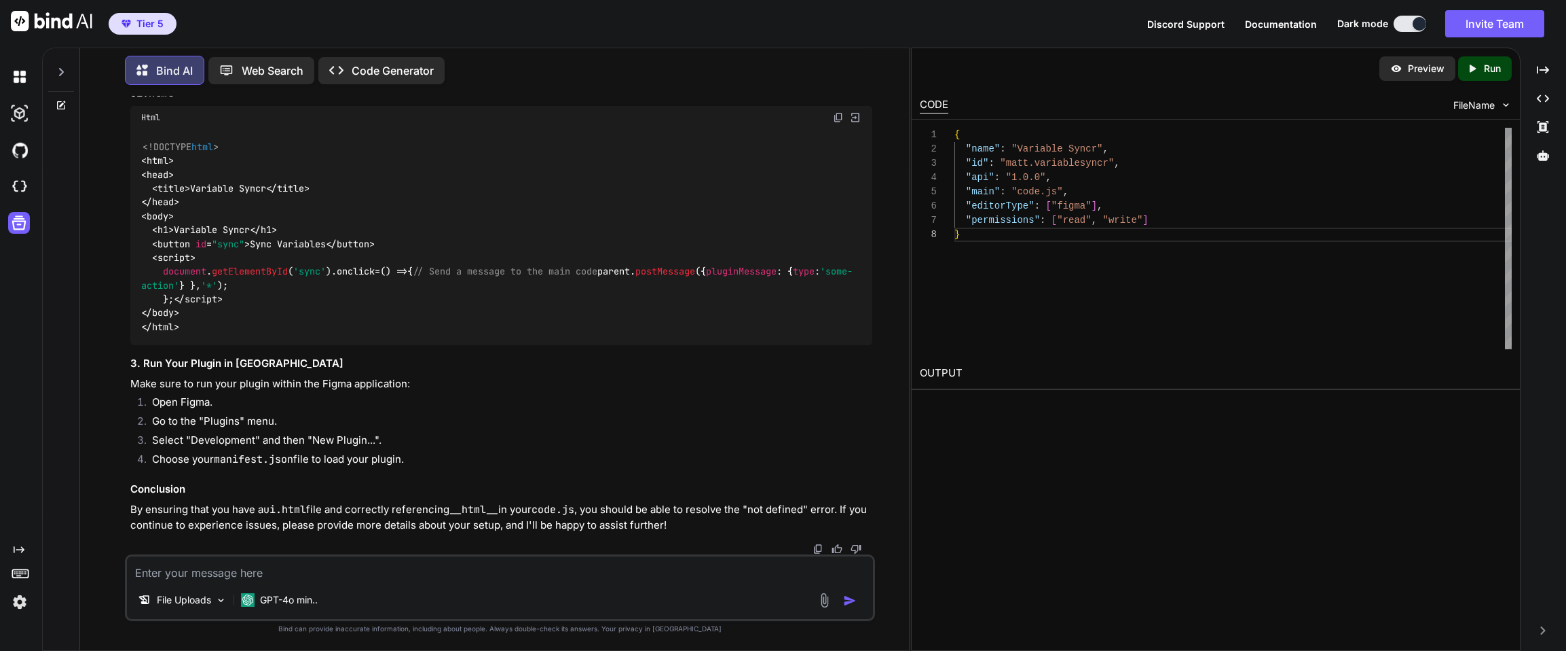
drag, startPoint x: 257, startPoint y: 409, endPoint x: 151, endPoint y: 409, distance: 105.9
copy code ""main" : "code.js" ,"
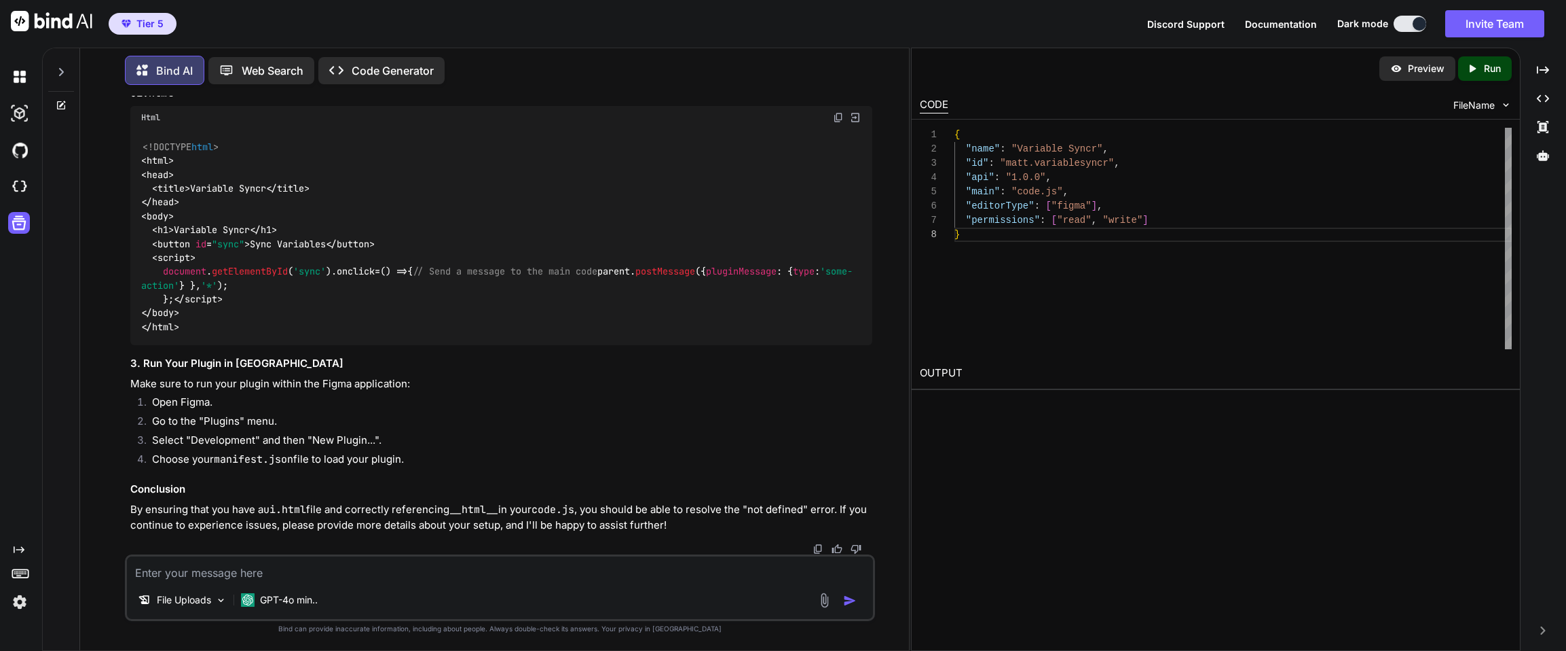
click at [354, 570] on textarea at bounding box center [500, 568] width 746 height 24
type textarea "Can you give me full functioning code for code.js and ui.html"
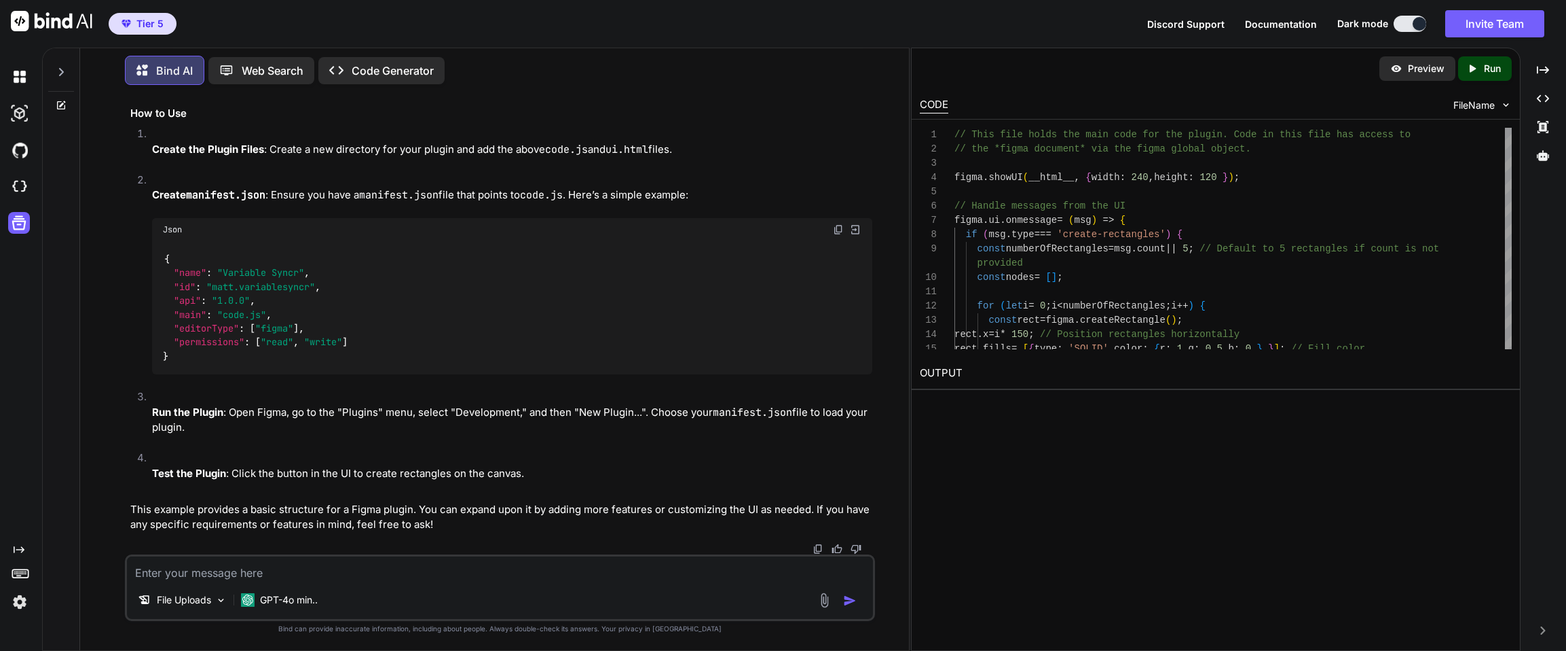
scroll to position [13265, 0]
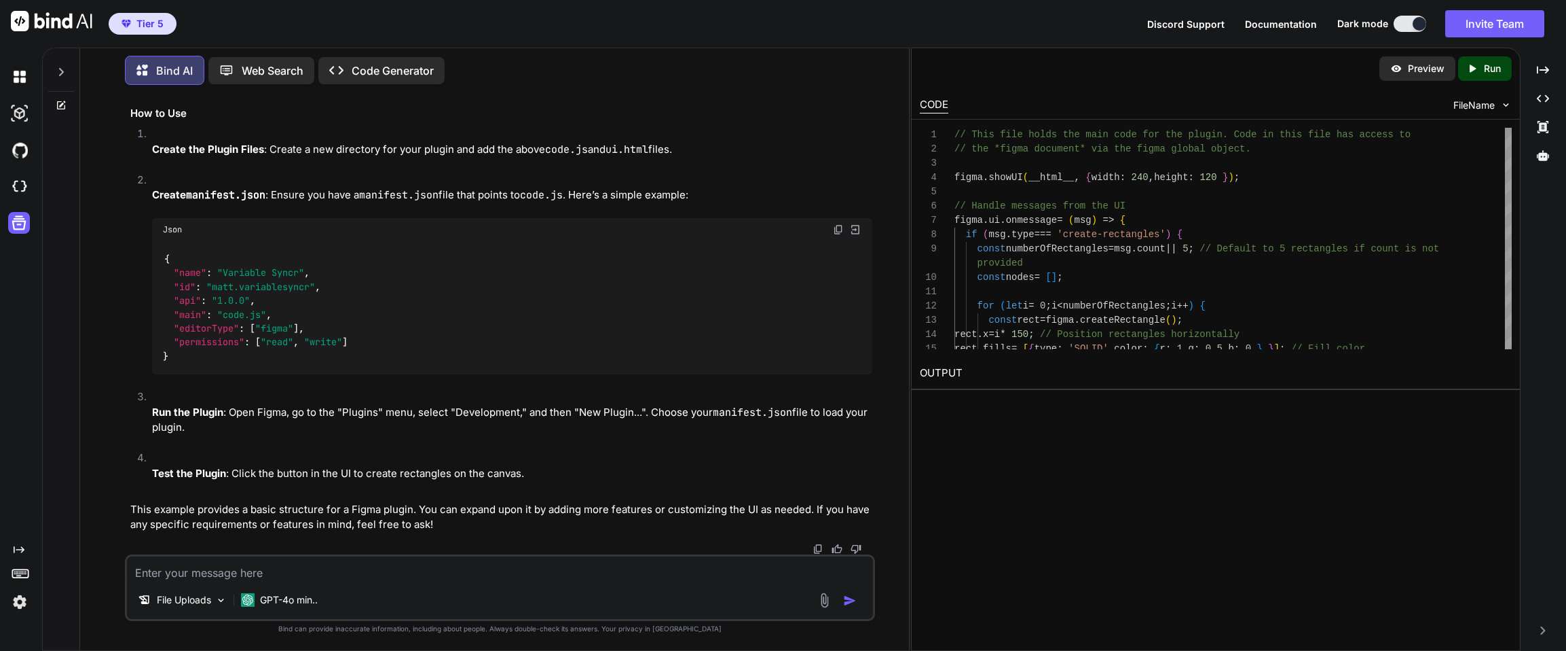
scroll to position [14305, 0]
